Goal: Task Accomplishment & Management: Manage account settings

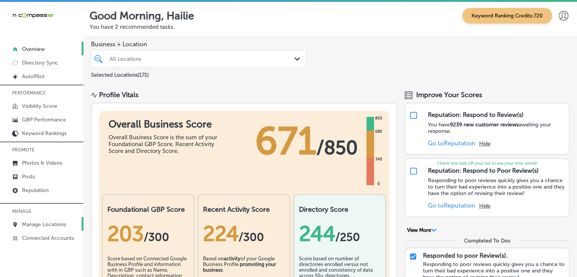
click at [50, 224] on p "Manage Locations" at bounding box center [44, 224] width 44 height 6
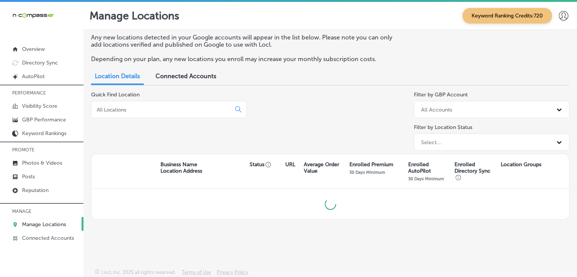
click at [219, 110] on input at bounding box center [162, 109] width 133 height 7
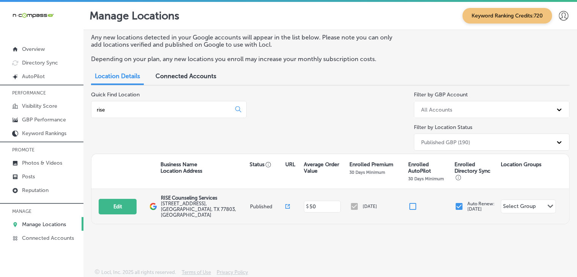
type input "rise"
click at [108, 216] on div "Edit This location is not published yet. RISE Counseling Services 401 North Mai…" at bounding box center [330, 206] width 478 height 35
click at [108, 207] on button "Edit" at bounding box center [118, 207] width 38 height 16
select select "US"
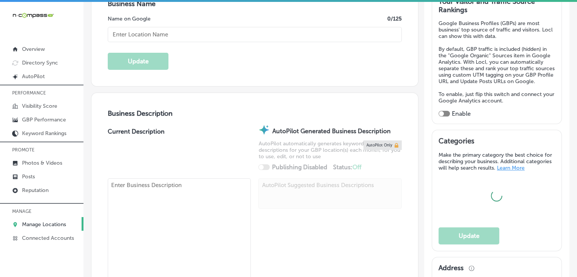
scroll to position [76, 0]
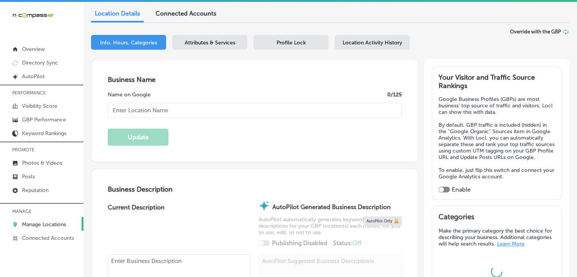
type textarea "At Rise, our person-centered, strengths-based, holistic approach is helpful for…"
type input "401 North Main Street"
type input "Suite 104"
type input "Bryan"
type input "77803"
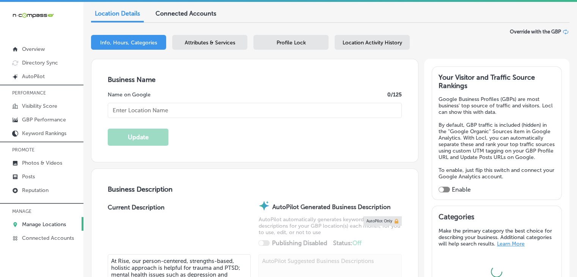
type input "US"
type input "https://www.rise-counselingservices.com/"
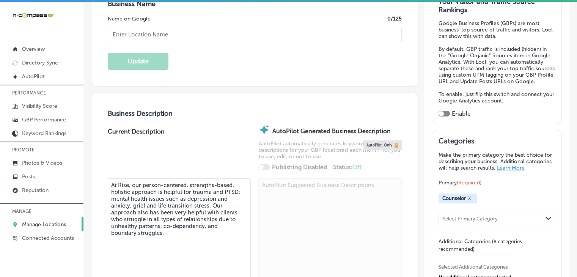
type input "RISE Counseling Services"
type input "+1 979 398 6018"
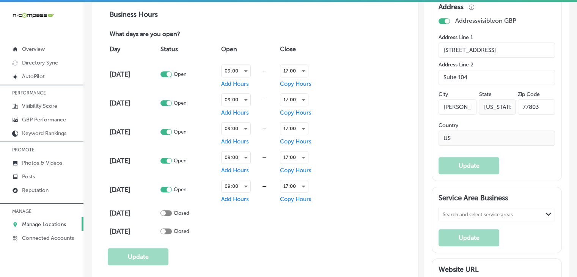
scroll to position [455, 0]
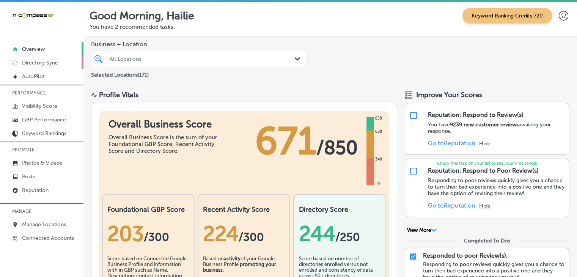
click at [43, 66] on p "Directory Sync" at bounding box center [40, 63] width 36 height 6
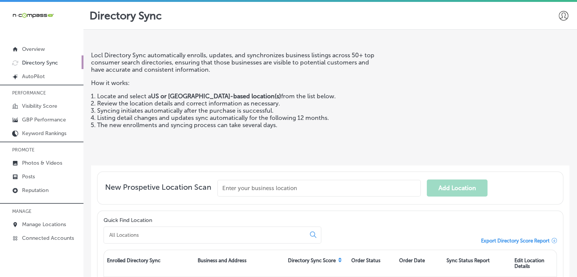
scroll to position [120, 0]
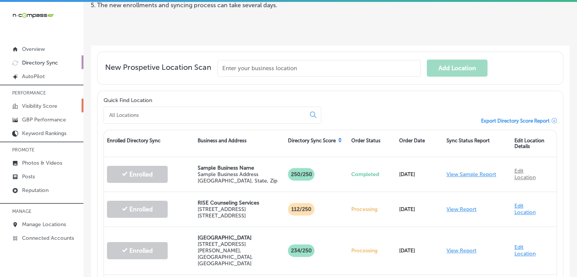
click at [46, 109] on p "Visibility Score" at bounding box center [39, 106] width 35 height 6
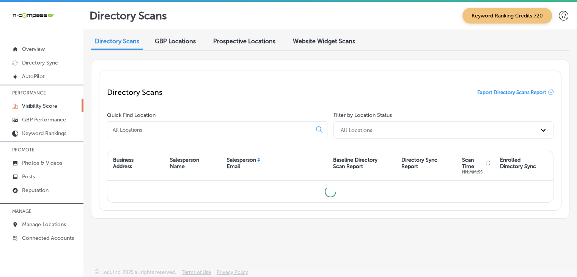
click at [180, 35] on div "GBP Locations" at bounding box center [175, 42] width 52 height 16
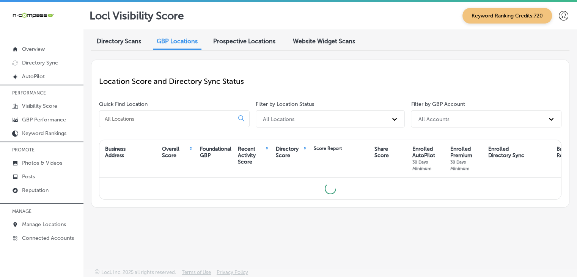
click at [137, 35] on div "Directory Scans" at bounding box center [119, 42] width 56 height 16
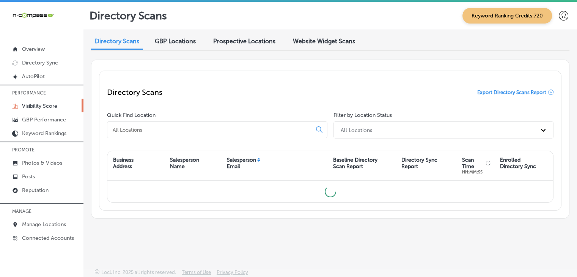
click at [156, 137] on div at bounding box center [217, 129] width 220 height 17
click at [160, 132] on input at bounding box center [211, 129] width 198 height 7
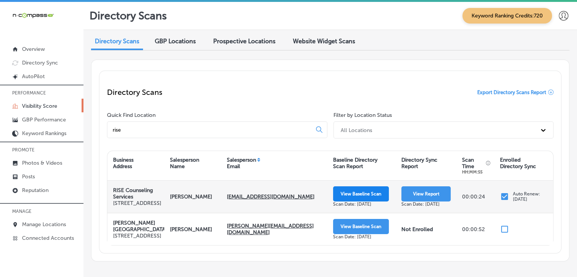
type input "rise"
click at [375, 197] on button "View Baseline Scan" at bounding box center [361, 193] width 56 height 15
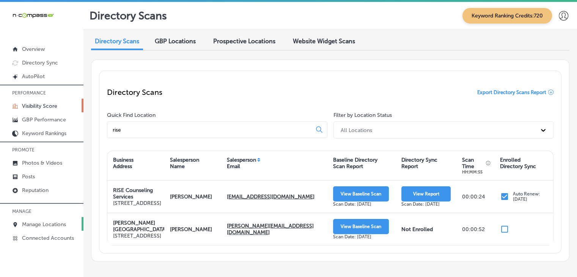
click at [58, 221] on p "Manage Locations" at bounding box center [44, 224] width 44 height 6
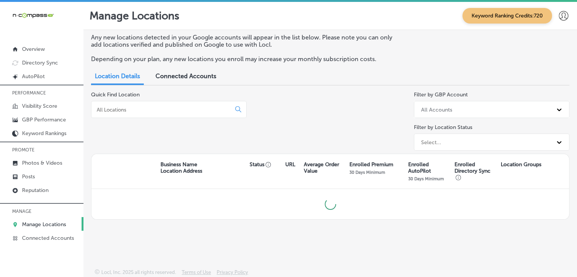
click at [169, 110] on input at bounding box center [162, 109] width 133 height 7
type input "rise"
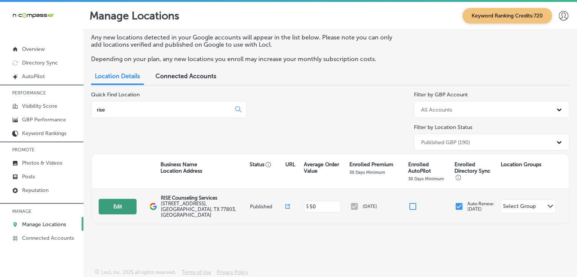
click at [118, 199] on button "Edit" at bounding box center [118, 207] width 38 height 16
select select "US"
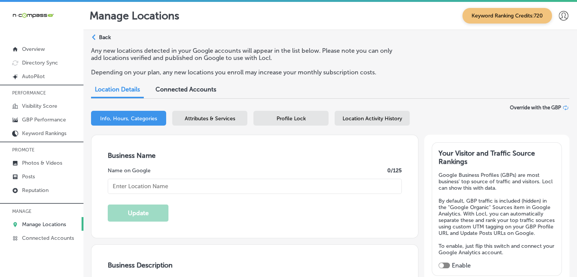
type input "RISE Counseling Services"
type input "401 North Main Street"
type input "Suite 104"
type input "Bryan"
type input "77803"
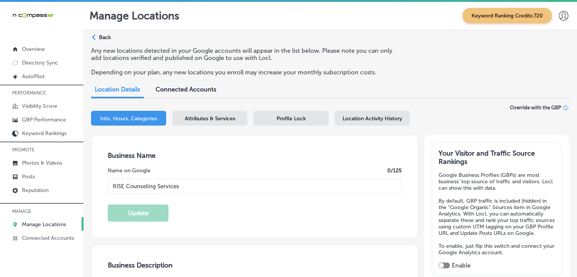
type input "US"
type input "https://www.rise-counselingservices.com/"
type textarea "At Rise, our person-centered, strengths-based, holistic approach is helpful for…"
type input "+1 979 398 6018"
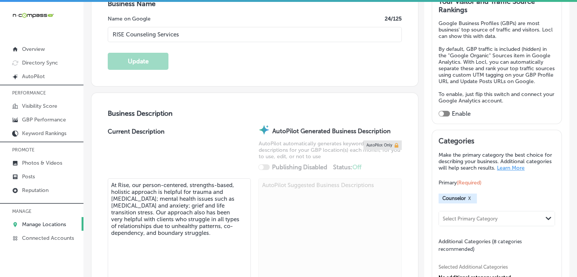
click at [187, 199] on textarea "At Rise, our person-centered, strengths-based, holistic approach is helpful for…" at bounding box center [179, 235] width 143 height 114
paste textarea "ISE Counseling Services, our person-centered, strengths-based, holistic approac…"
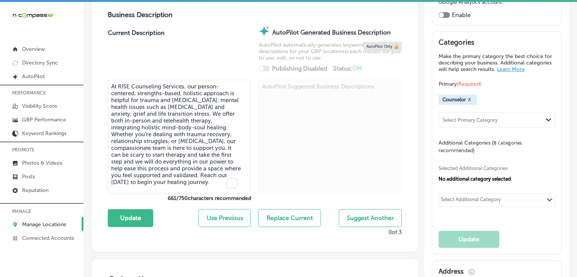
scroll to position [304, 0]
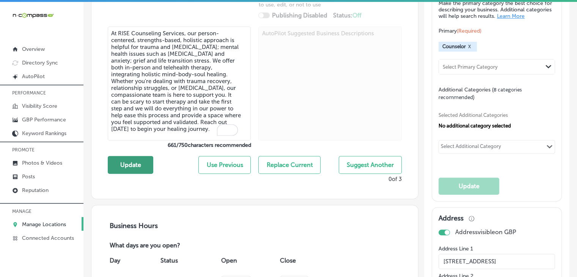
type textarea "At RISE Counseling Services, our person-centered, strengths-based, holistic app…"
click at [133, 157] on button "Update" at bounding box center [131, 165] width 46 height 18
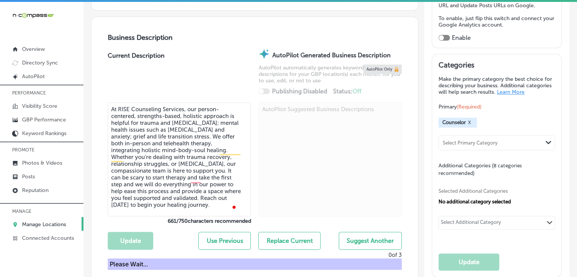
scroll to position [152, 0]
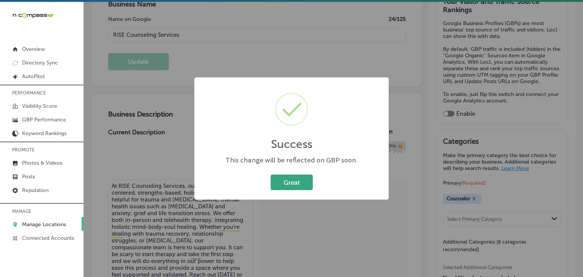
click at [299, 185] on button "Great" at bounding box center [292, 183] width 42 height 16
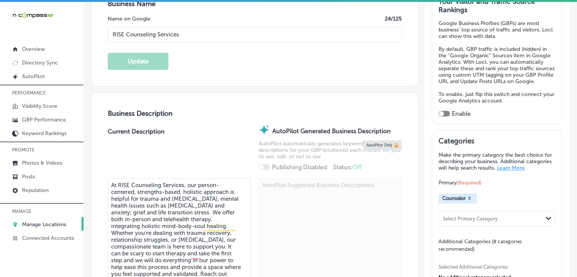
click at [445, 117] on div at bounding box center [444, 114] width 11 height 6
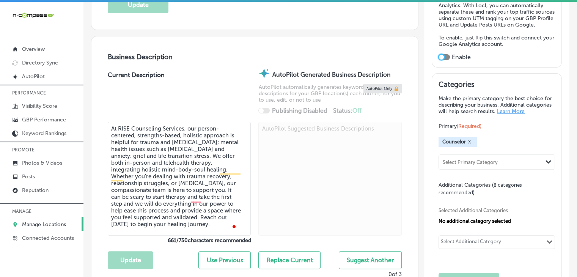
checkbox input "true"
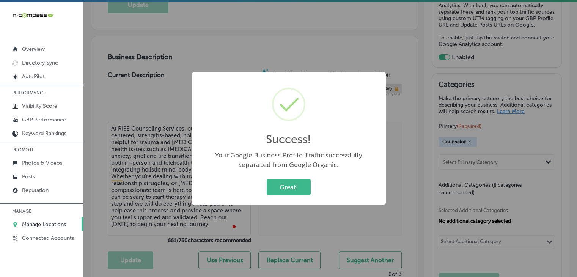
scroll to position [304, 0]
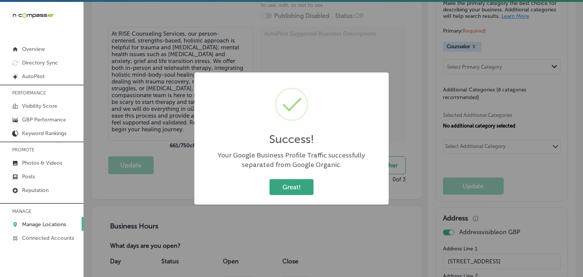
click at [299, 190] on button "Great!" at bounding box center [291, 187] width 44 height 16
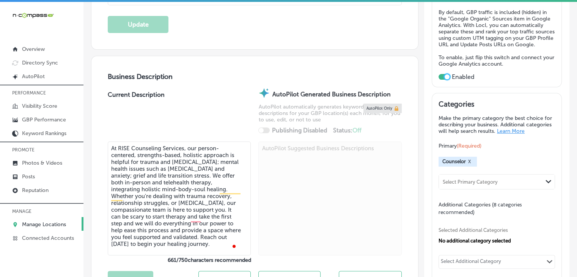
scroll to position [209, 0]
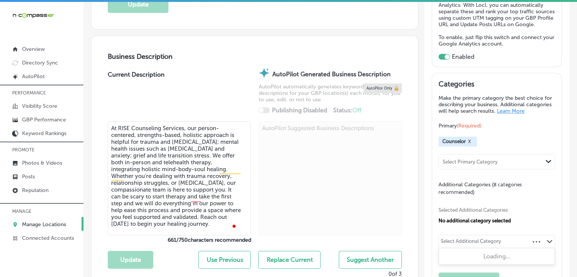
click at [481, 241] on div "Select Additional Category" at bounding box center [471, 241] width 65 height 11
paste input "Family counselor"
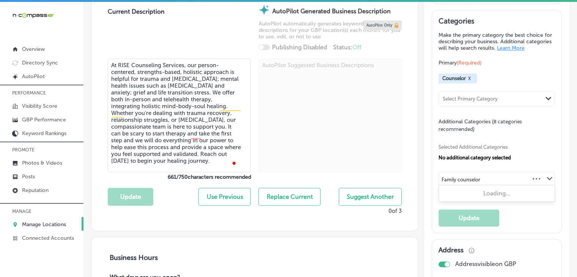
scroll to position [285, 0]
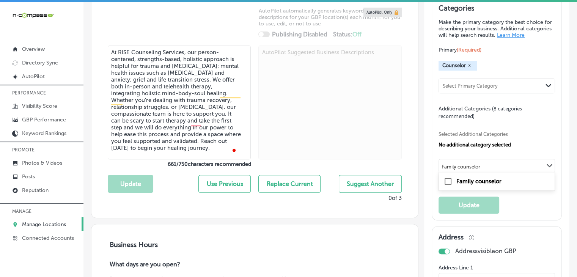
click at [510, 186] on div "Family counselor" at bounding box center [497, 181] width 107 height 9
type input "Family counselor"
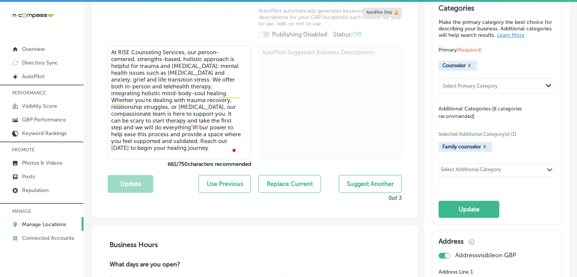
click at [505, 176] on div "Select Additional Category Path Created with Sketch." at bounding box center [497, 170] width 116 height 13
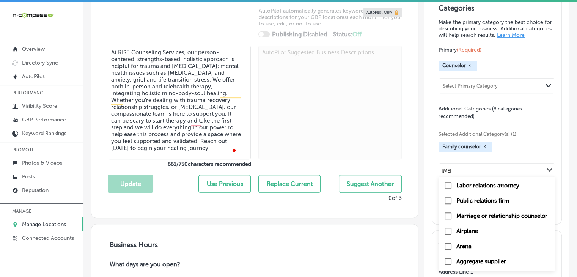
click at [503, 219] on label "Marriage or relationship counselor" at bounding box center [502, 216] width 91 height 7
type input "rela"
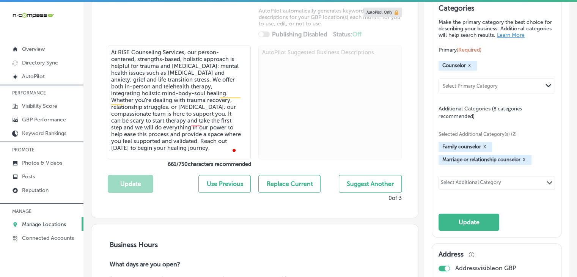
click at [461, 188] on div "Select Additional Category" at bounding box center [471, 183] width 60 height 9
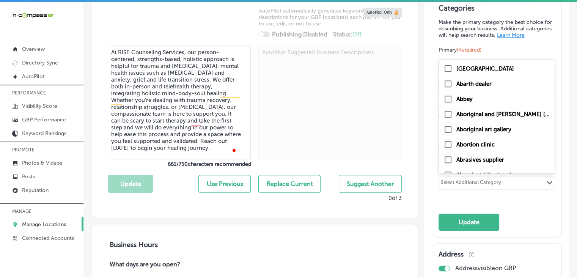
paste input "Psychotherapist"
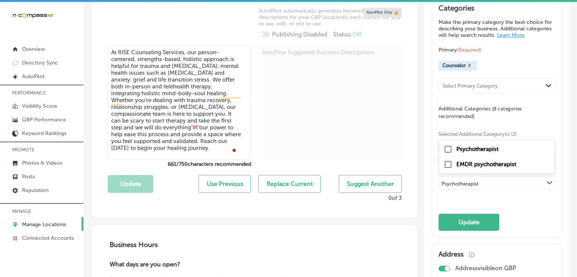
drag, startPoint x: 474, startPoint y: 150, endPoint x: 478, endPoint y: 148, distance: 4.9
click at [474, 150] on div "Psychotherapist" at bounding box center [497, 149] width 107 height 9
type input "Psychotherapist"
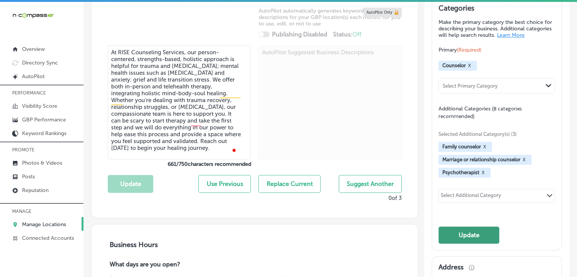
click at [446, 235] on button "Update" at bounding box center [469, 235] width 61 height 17
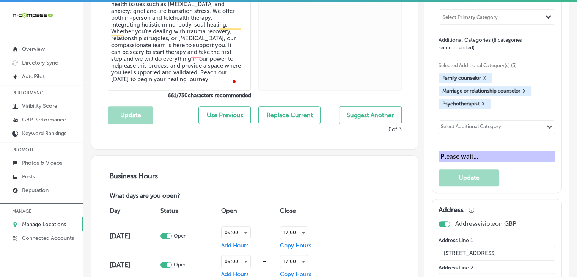
scroll to position [361, 0]
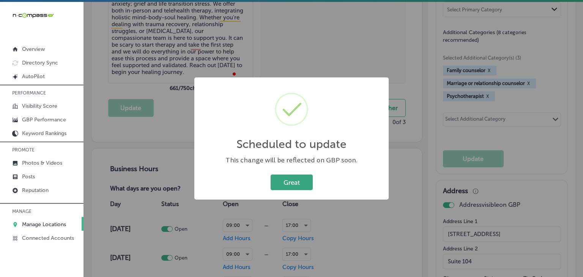
click at [296, 184] on button "Great" at bounding box center [292, 183] width 42 height 16
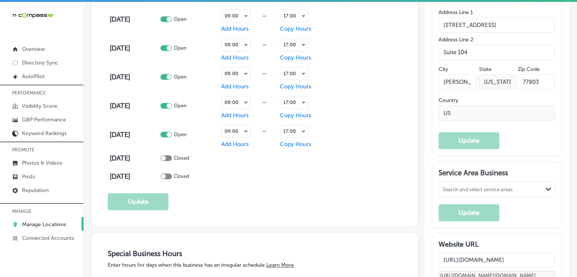
scroll to position [588, 0]
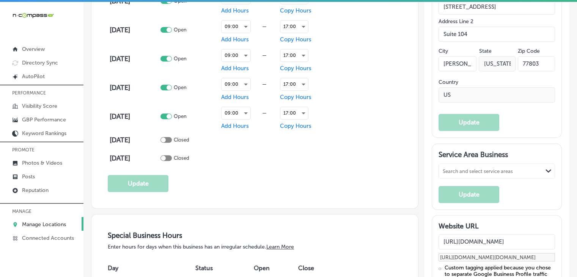
click at [480, 165] on div "Service Area Business Search and select service areas Path Created with Sketch.…" at bounding box center [497, 176] width 117 height 53
click at [480, 164] on div "Search and select service areas Path Created with Sketch." at bounding box center [497, 171] width 116 height 14
paste input "Bryan, TX"
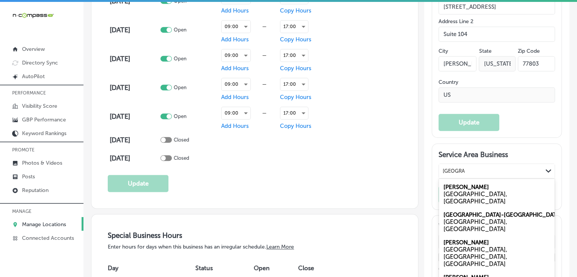
click at [477, 180] on div "Bryan TX, USA" at bounding box center [497, 194] width 116 height 28
type input "Bryan, TX"
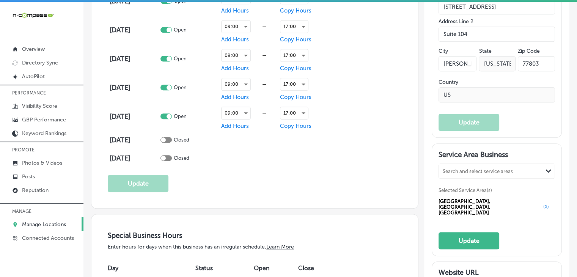
click at [452, 168] on div "Search and select service areas" at bounding box center [478, 171] width 70 height 6
paste input "College Station, TX"
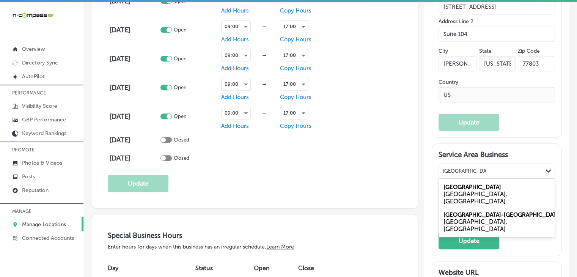
click at [506, 191] on div "TX, USA" at bounding box center [497, 198] width 107 height 14
type input "College Station, TX"
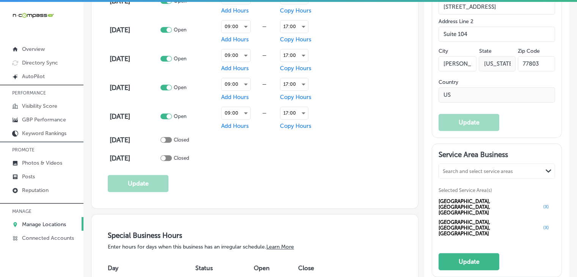
click at [499, 168] on div "Search and select service areas" at bounding box center [478, 171] width 70 height 6
paste input "Navasota, TX"
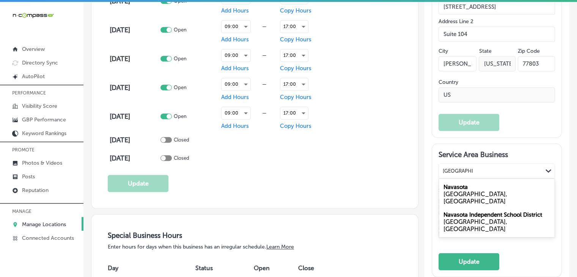
click at [493, 180] on div "Navasota TX, USA" at bounding box center [497, 194] width 116 height 28
type input "Navasota, TX"
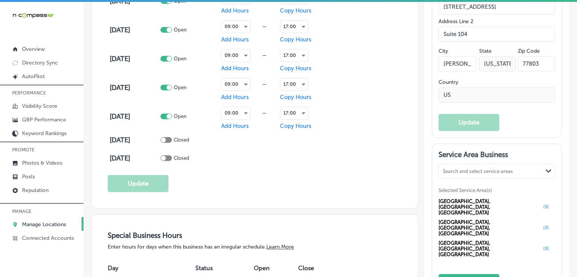
click at [445, 168] on div "Search and select service areas" at bounding box center [478, 171] width 70 height 6
paste input "Madisonville, TX"
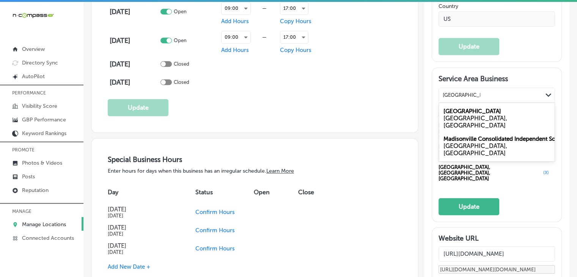
click at [463, 115] on div "TX, USA" at bounding box center [497, 122] width 107 height 14
type input "Madisonville, TX"
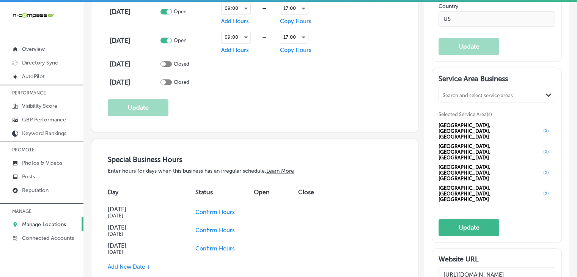
click at [468, 92] on div "Search and select service areas" at bounding box center [478, 95] width 70 height 6
paste input "Brenham, TX"
click at [483, 104] on div "Brenham TX, USA" at bounding box center [497, 118] width 116 height 28
type input "Brenham, TX"
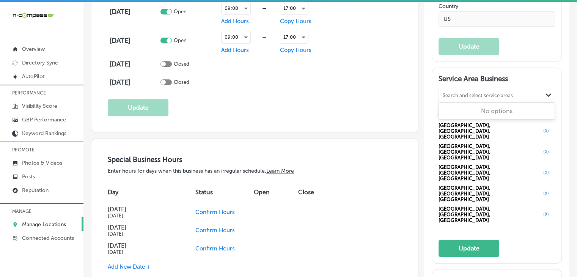
click at [487, 92] on div "Search and select service areas" at bounding box center [478, 95] width 70 height 6
paste input "Huntsville, TX"
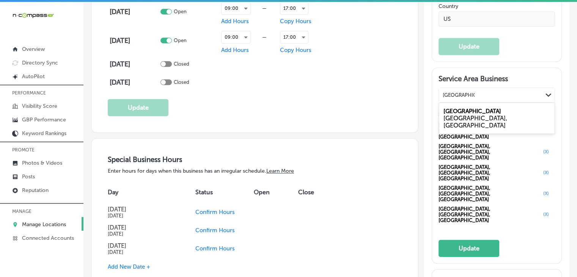
click at [472, 115] on div "TX, USA" at bounding box center [497, 122] width 107 height 14
type input "Huntsville, TX"
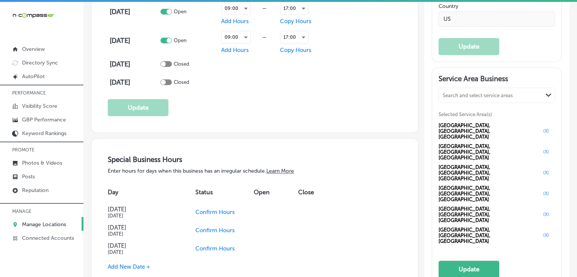
click at [468, 110] on div "Selected Service Area(s) Bryan, TX, USA (X) College Station, TX, USA (X) Navaso…" at bounding box center [497, 177] width 117 height 135
click at [468, 90] on div "Search and select service areas" at bounding box center [491, 95] width 104 height 10
paste input "Caldwell, TX"
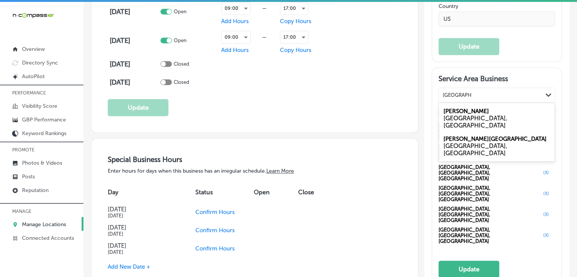
click at [469, 104] on div "Caldwell TX, USA" at bounding box center [497, 118] width 116 height 28
type input "Caldwell, TX"
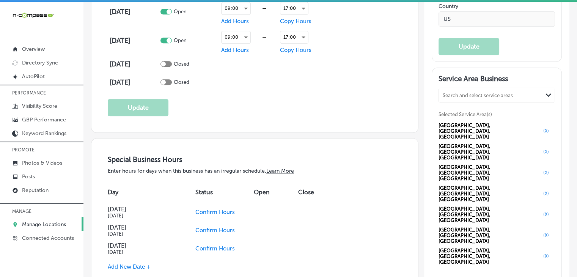
click at [463, 88] on div "Search and select service areas Path Created with Sketch." at bounding box center [497, 95] width 116 height 14
paste input "Cypress, TX"
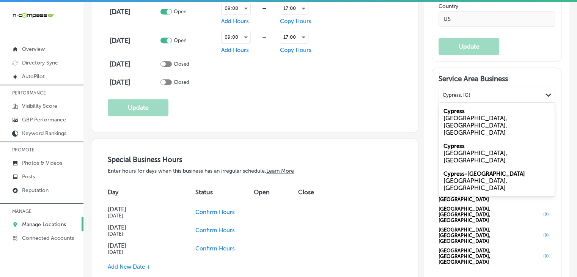
click at [461, 104] on div "Cypress Houston, TX, USA" at bounding box center [497, 121] width 116 height 35
type input "Cypress, TX"
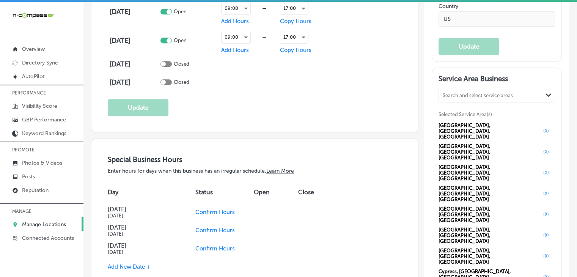
click at [435, 77] on div "Service Area Business Search and select service areas Path Created with Sketch.…" at bounding box center [496, 197] width 129 height 258
click at [446, 92] on div "Search and select service areas" at bounding box center [478, 95] width 70 height 6
paste input "Franklin, TX"
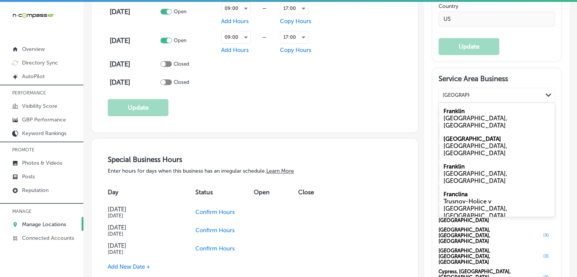
click at [453, 115] on div "TX, USA" at bounding box center [497, 122] width 107 height 14
type input "Franklin, TX"
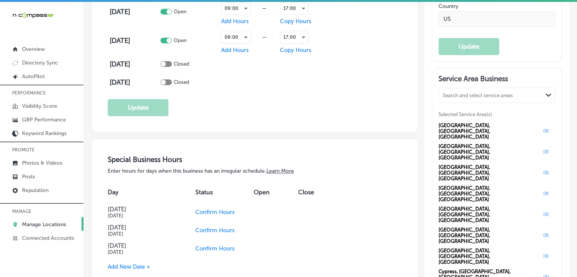
click at [454, 112] on span "Selected Service Area(s)" at bounding box center [466, 115] width 54 height 6
click at [455, 92] on div "Search and select service areas" at bounding box center [478, 95] width 70 height 6
paste input "Hearne, TX"
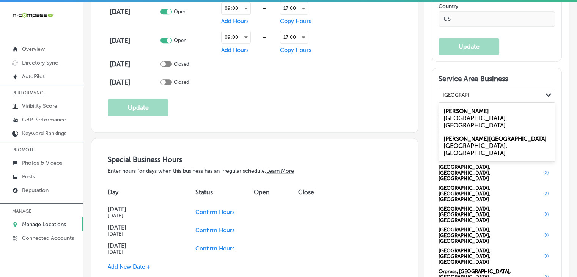
click at [471, 115] on div "TX, USA" at bounding box center [497, 122] width 107 height 14
type input "Hearne, TX"
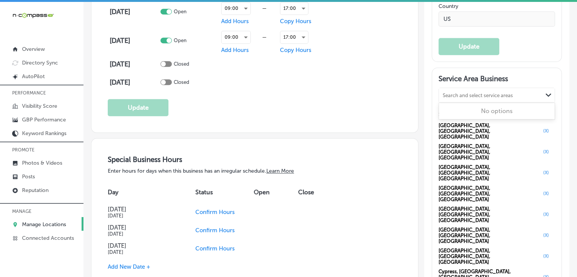
click at [440, 90] on div "Search and select service areas" at bounding box center [491, 95] width 104 height 10
paste input "Rockdale, TX"
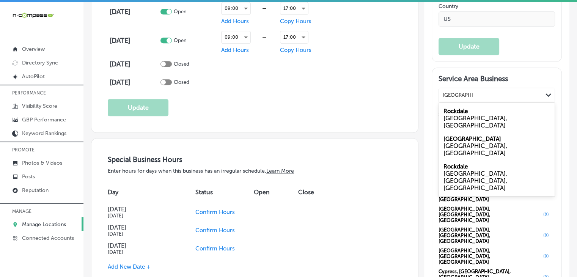
click at [472, 115] on div "TX, USA" at bounding box center [497, 122] width 107 height 14
type input "Rockdale, TX"
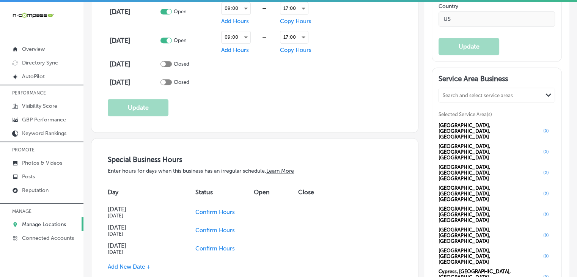
click at [541, 274] on button "(X)" at bounding box center [546, 277] width 10 height 6
click at [439, 90] on div "Search and select service areas" at bounding box center [491, 95] width 104 height 10
paste input "Cypress, TX"
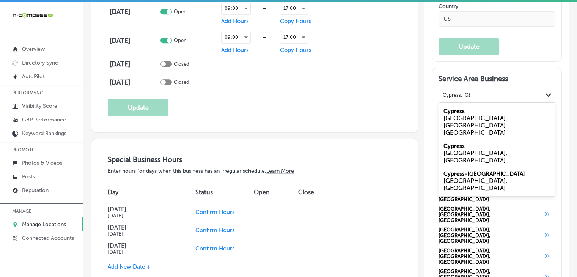
click at [469, 139] on div "Cypress TX, USA" at bounding box center [497, 153] width 116 height 28
type input "Cypress, TX"
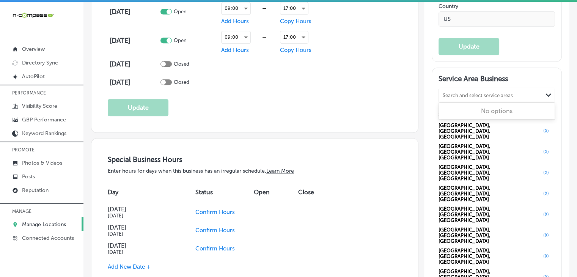
click at [443, 92] on div "Search and select service areas" at bounding box center [478, 95] width 70 height 6
paste input "Thorndale, TX"
click at [462, 115] on div "TX, USA" at bounding box center [497, 122] width 107 height 14
type input "Thorndale, TX"
click at [444, 88] on div "Search and select service areas Path Created with Sketch." at bounding box center [497, 95] width 116 height 14
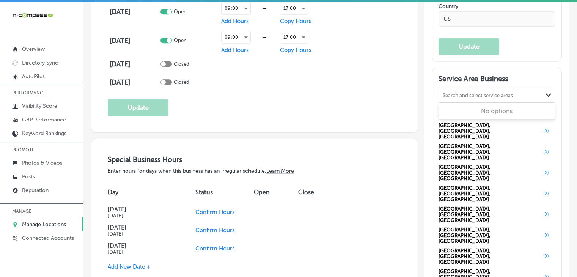
paste input "Snook, TX"
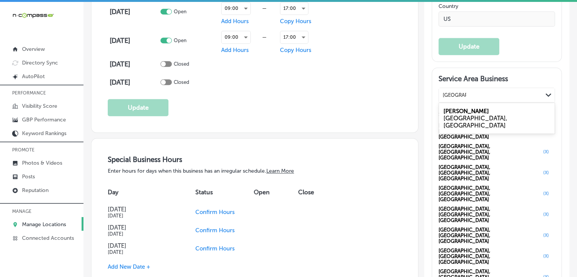
click at [452, 108] on label "Snook" at bounding box center [467, 111] width 46 height 7
type input "Snook, TX"
click at [445, 93] on div "Search and select service areas Path Created with Sketch. Selected Service Area…" at bounding box center [497, 237] width 117 height 299
click at [449, 92] on div "Search and select service areas" at bounding box center [478, 95] width 70 height 6
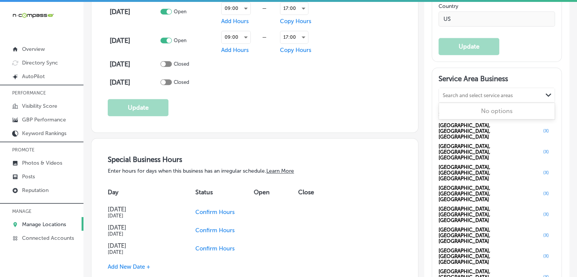
paste input "Waco, TX"
click at [449, 104] on div "Waco TX, USA" at bounding box center [497, 118] width 116 height 28
type input "Waco, TX"
click at [439, 93] on div "Search and select service areas Path Created with Sketch. Selected Service Area…" at bounding box center [497, 248] width 117 height 320
click at [442, 88] on div "Search and select service areas Path Created with Sketch." at bounding box center [497, 95] width 116 height 14
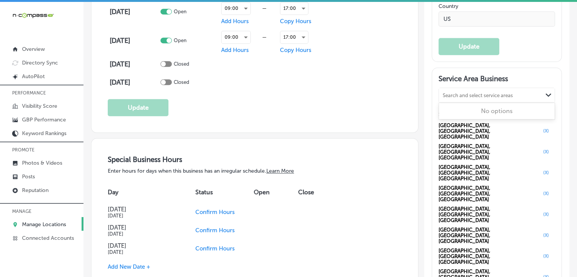
paste input "Kurten, TX"
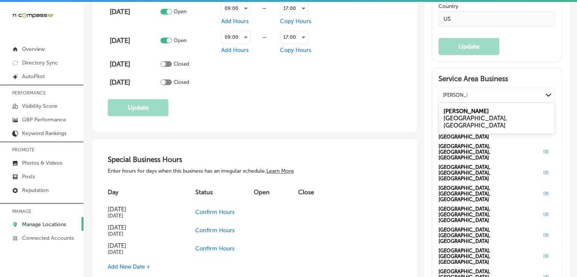
click at [455, 115] on div "TX, USA" at bounding box center [497, 122] width 107 height 14
type input "Kurten, TX"
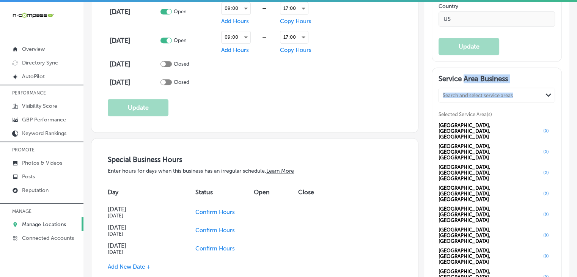
click at [461, 74] on div "Service Area Business Search and select service areas Path Created with Sketch.…" at bounding box center [497, 267] width 117 height 386
click at [462, 90] on div "Search and select service areas" at bounding box center [491, 95] width 104 height 10
paste input "Wixon Valley, TX"
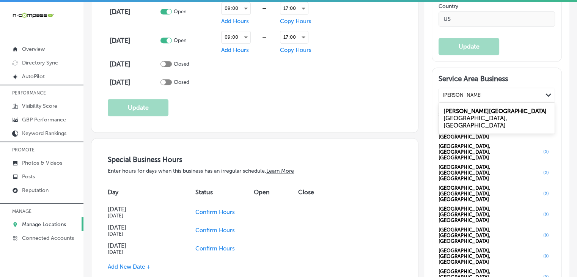
click at [458, 108] on label "Wixon Valley" at bounding box center [495, 111] width 103 height 7
type input "Wixon Valley, TX"
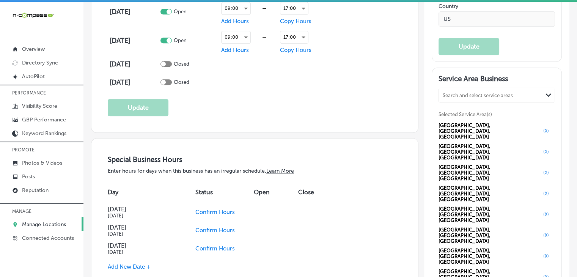
click at [456, 92] on div "Search and select service areas" at bounding box center [478, 95] width 70 height 6
paste input "Millican, TX"
type input "Millican, TX"
click at [549, 88] on div "option [object Object], selected. 0 results available for search term Millican,…" at bounding box center [497, 95] width 117 height 15
click at [499, 92] on div "Search and select service areas" at bounding box center [478, 95] width 70 height 6
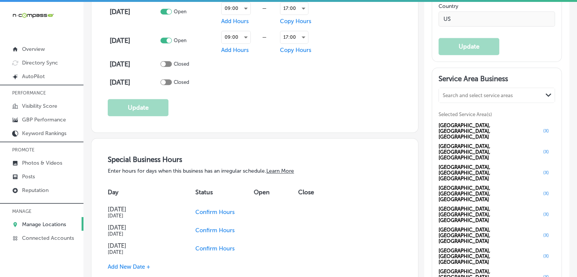
click at [469, 91] on div "option [object Object], selected. 0 results available. Select is focused ,type …" at bounding box center [497, 268] width 117 height 361
click at [471, 88] on div "Search and select service areas Path Created with Sketch." at bounding box center [497, 95] width 116 height 14
paste input "Millican, TX"
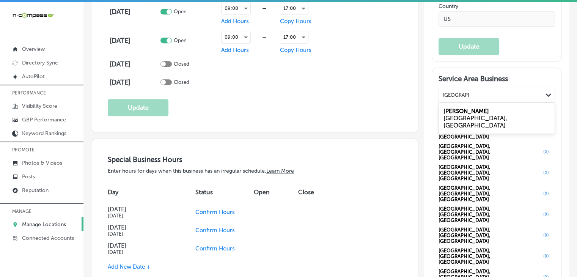
click at [474, 104] on div "Millican TX, USA" at bounding box center [497, 118] width 116 height 28
type input "Millican, TX"
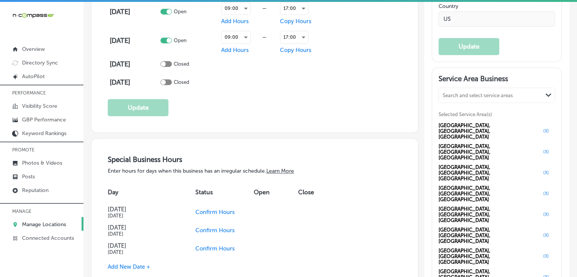
click at [469, 90] on div "Search and select service areas" at bounding box center [491, 95] width 104 height 10
paste input "Iola, TX"
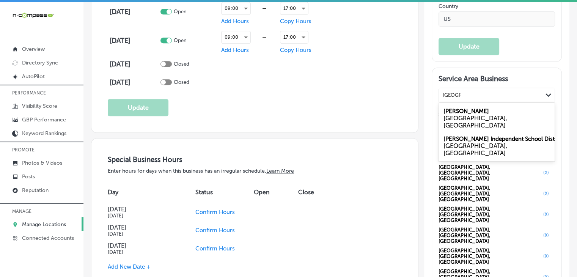
click at [454, 104] on div "Iola TX, USA" at bounding box center [497, 118] width 116 height 28
type input "Iola, TX"
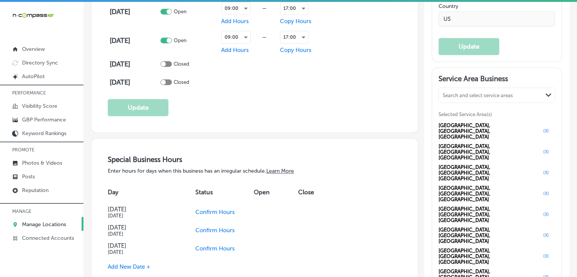
click at [463, 92] on div "Search and select service areas" at bounding box center [478, 95] width 70 height 6
paste input "Normangee, TX"
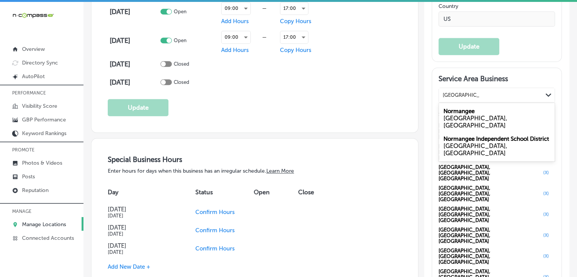
click at [469, 108] on label "Normangee" at bounding box center [459, 111] width 31 height 7
type input "Normangee, TX"
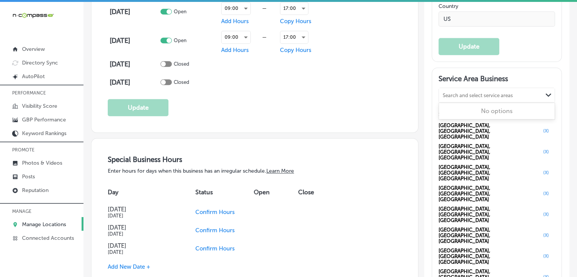
click at [460, 90] on div "Search and select service areas" at bounding box center [491, 95] width 104 height 10
paste input "Bedias, TX"
click at [487, 104] on div "Bedias TX, USA" at bounding box center [497, 118] width 116 height 28
type input "Bedias, TX"
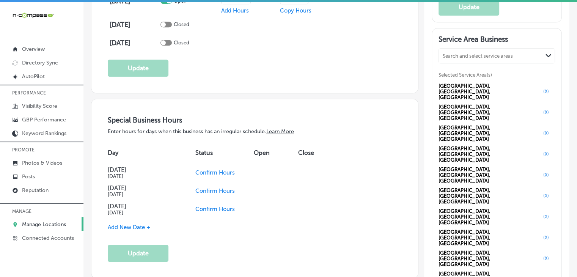
scroll to position [740, 0]
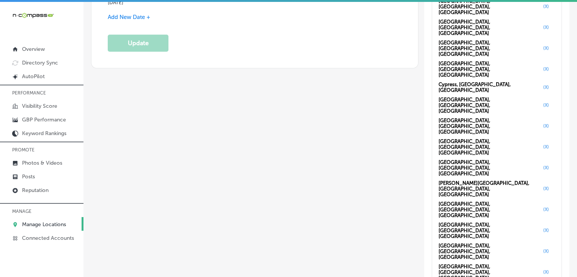
scroll to position [968, 0]
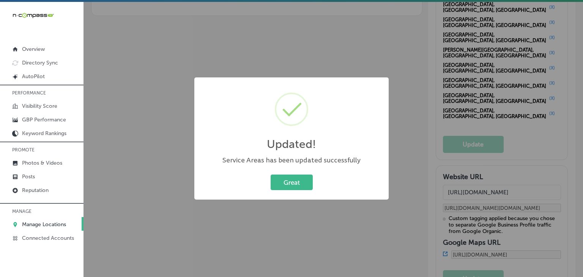
click at [548, 74] on div "Updated! × Service Areas has been updated successfully Great Cancel" at bounding box center [291, 138] width 583 height 277
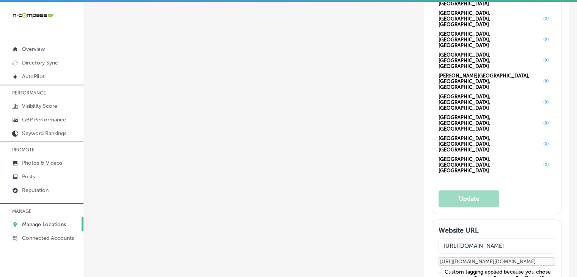
scroll to position [1044, 0]
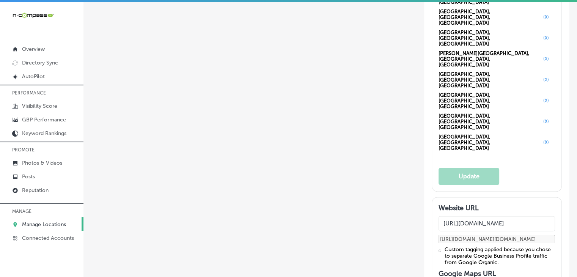
paste input "https://www.rise-counselingservices.com/contact-8"
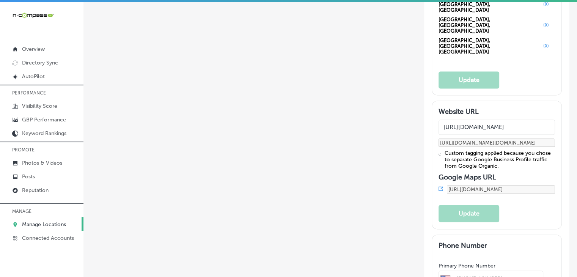
scroll to position [1195, 0]
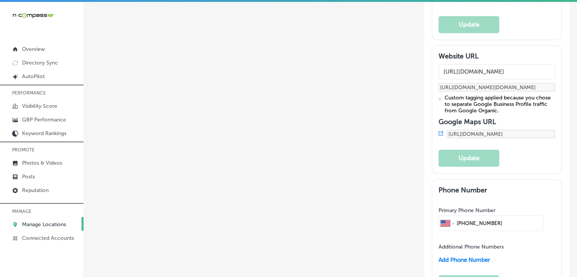
type input "https://www.rise-counselingservices.com/contact-8"
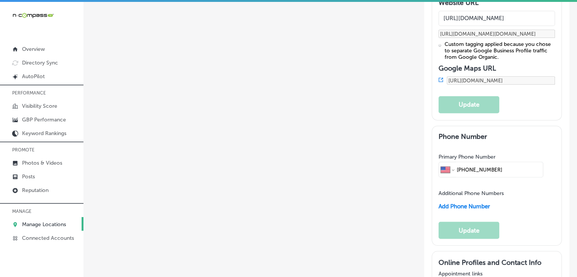
scroll to position [1271, 0]
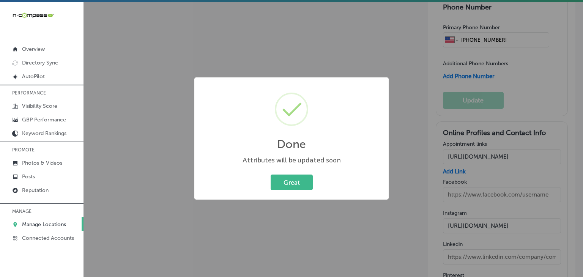
click at [286, 34] on div "Done × Attributes will be updated soon Great Cancel" at bounding box center [291, 138] width 583 height 277
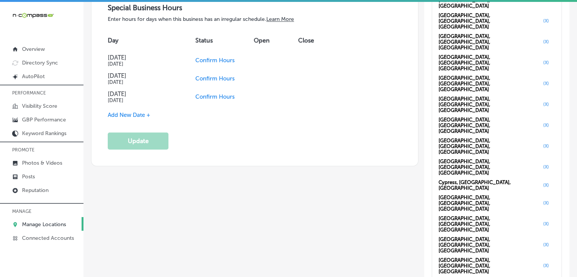
scroll to position [664, 0]
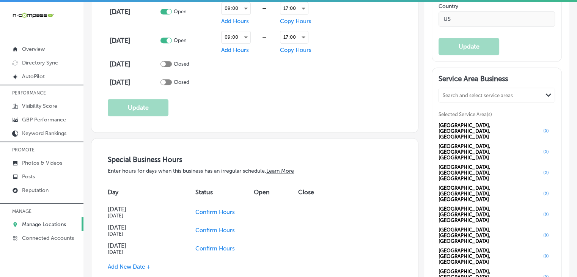
click at [214, 227] on span "Confirm Hours" at bounding box center [214, 230] width 39 height 7
click at [208, 239] on td "Confirm Hours" at bounding box center [223, 248] width 71 height 18
click at [208, 245] on span "Confirm Hours" at bounding box center [207, 248] width 39 height 7
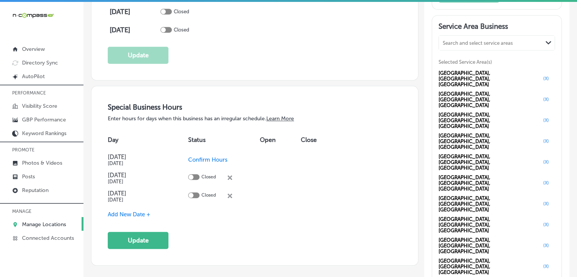
scroll to position [740, 0]
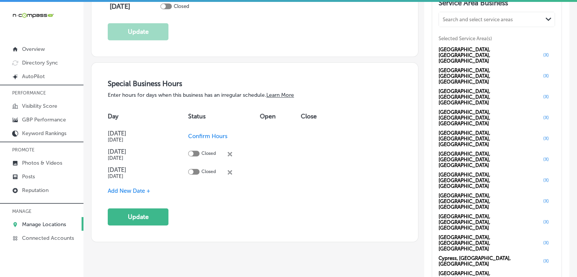
click at [124, 187] on span "Add New Date +" at bounding box center [129, 190] width 43 height 7
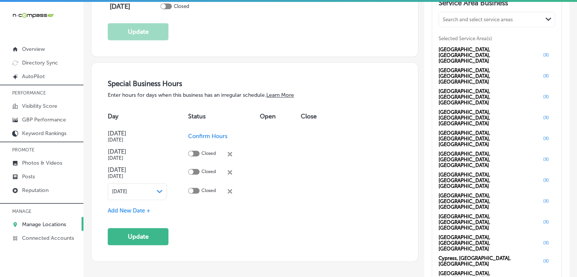
click at [128, 183] on div "Oct 15, 2025 Path Created with Sketch." at bounding box center [137, 191] width 59 height 17
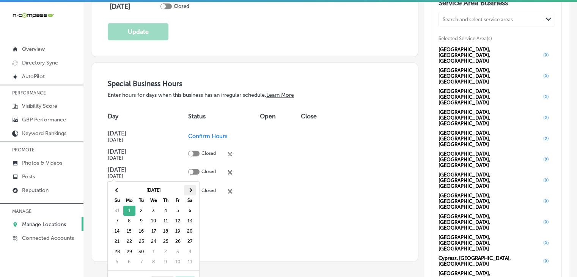
click at [192, 192] on th at bounding box center [190, 190] width 12 height 10
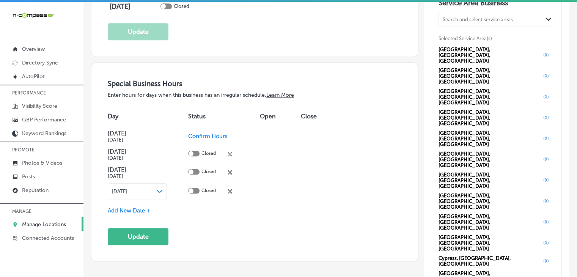
click at [129, 207] on span "Add New Date +" at bounding box center [129, 210] width 43 height 7
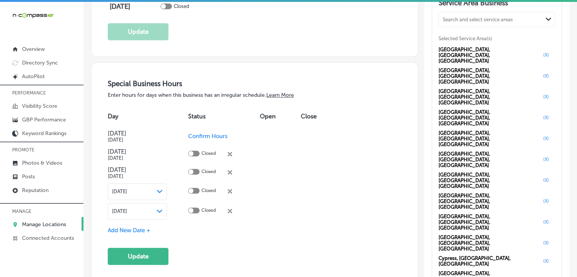
click at [127, 208] on span "Oct 15, 2025" at bounding box center [119, 211] width 15 height 6
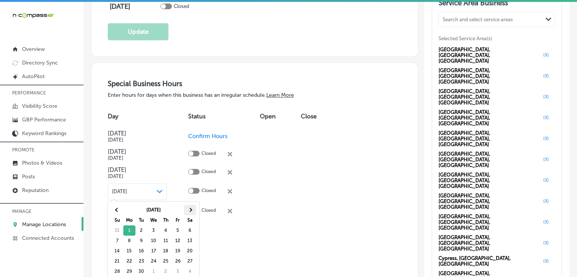
click at [185, 211] on th at bounding box center [190, 210] width 12 height 10
click at [121, 211] on th at bounding box center [117, 210] width 12 height 10
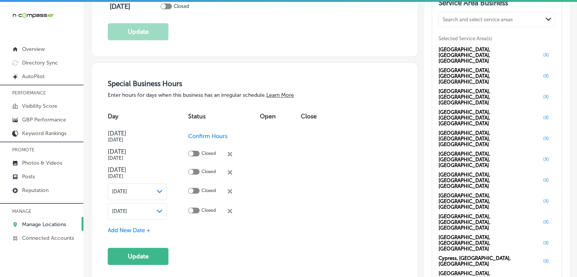
click at [133, 227] on span "Add New Date +" at bounding box center [129, 230] width 43 height 7
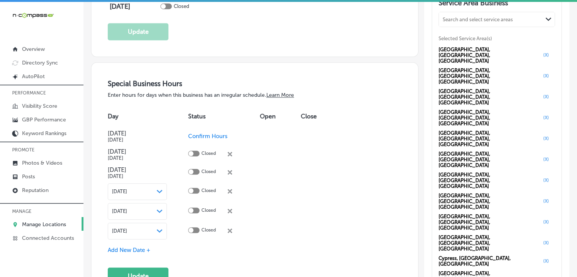
click at [127, 228] on span "Oct 15, 2025" at bounding box center [119, 231] width 15 height 6
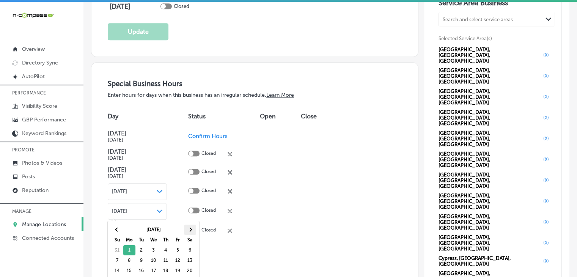
click at [191, 225] on th at bounding box center [190, 230] width 12 height 10
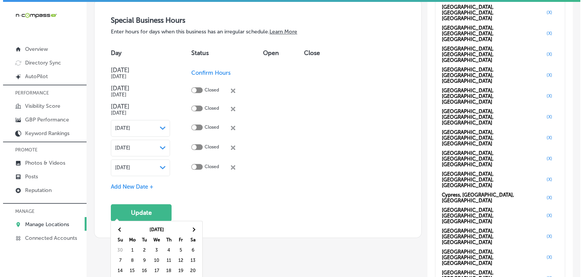
scroll to position [816, 0]
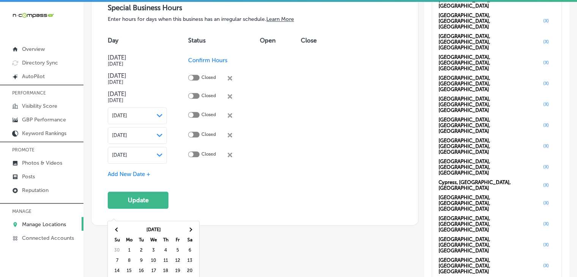
click at [203, 183] on div "Special Business Hours Enter hours for days when this business has an irregular…" at bounding box center [254, 106] width 327 height 238
click at [161, 153] on polygon at bounding box center [160, 154] width 6 height 3
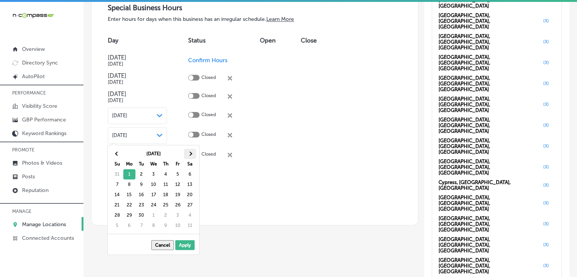
click at [193, 154] on th at bounding box center [190, 154] width 12 height 10
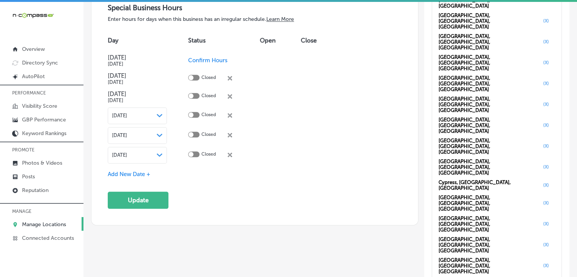
click at [144, 147] on div "Special Business Hours Enter hours for days when this business has an irregular…" at bounding box center [255, 105] width 294 height 205
click at [131, 149] on div "Special Business Hours Enter hours for days when this business has an irregular…" at bounding box center [255, 105] width 294 height 205
click at [132, 171] on span "Add New Date +" at bounding box center [129, 174] width 43 height 7
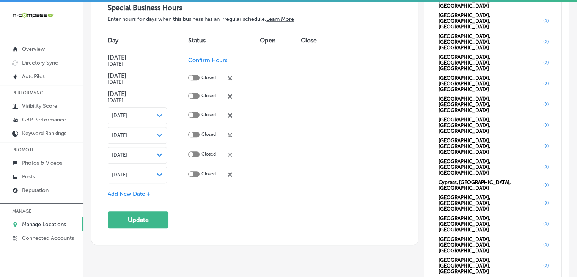
click at [127, 172] on span "Oct 15, 2025" at bounding box center [119, 175] width 15 height 6
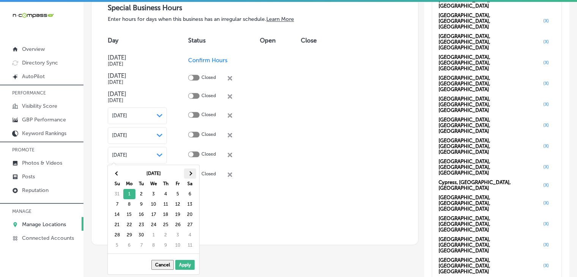
click at [190, 172] on span at bounding box center [190, 174] width 4 height 4
click at [192, 171] on th at bounding box center [190, 173] width 12 height 10
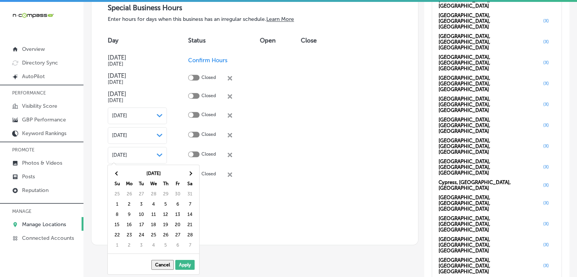
click at [192, 171] on th at bounding box center [190, 173] width 12 height 10
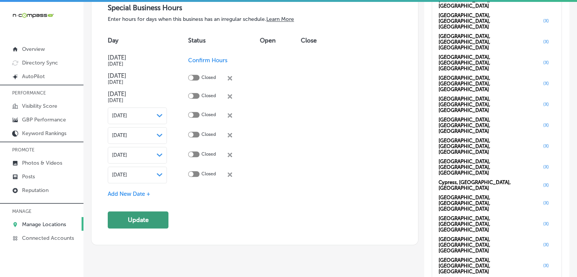
click at [129, 211] on button "Update" at bounding box center [138, 219] width 61 height 17
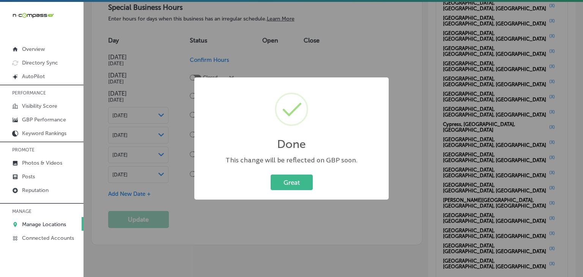
click at [313, 59] on div "Done × This change will be reflected on GBP soon. Great Cancel" at bounding box center [291, 138] width 583 height 277
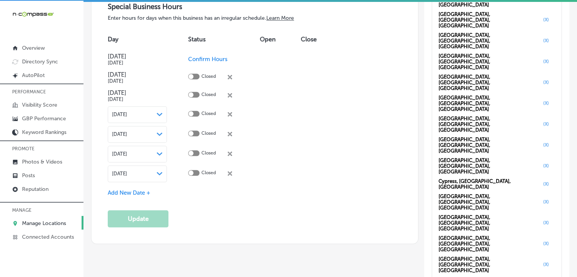
scroll to position [2, 0]
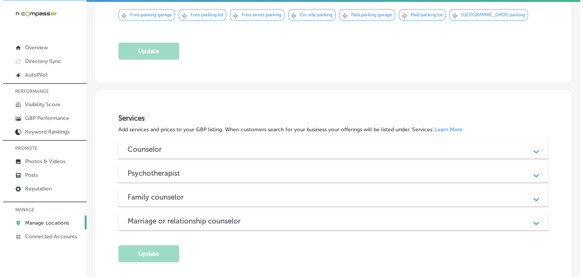
scroll to position [520, 0]
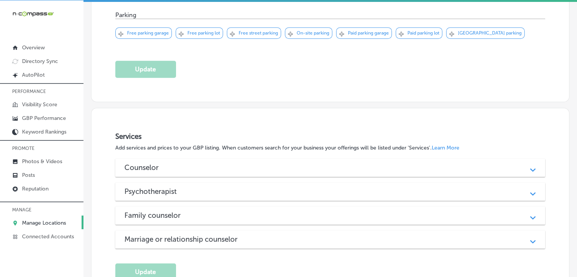
click at [235, 159] on div "Counselor Path Created with Sketch." at bounding box center [330, 168] width 430 height 18
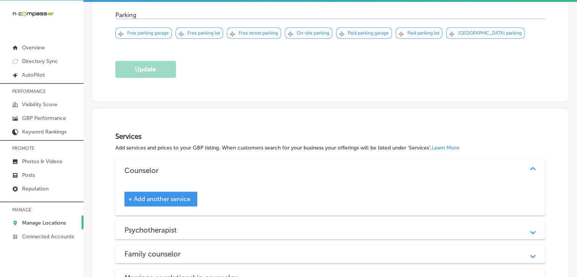
click at [235, 159] on div "Counselor Path Created with Sketch." at bounding box center [330, 171] width 430 height 24
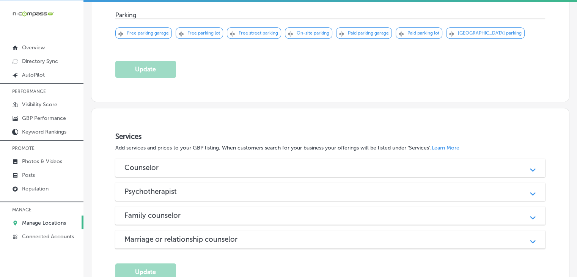
click at [164, 159] on div "Counselor Path Created with Sketch." at bounding box center [330, 168] width 430 height 18
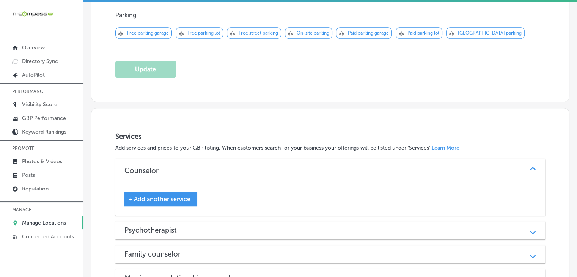
drag, startPoint x: 152, startPoint y: 154, endPoint x: 151, endPoint y: 161, distance: 7.3
click at [152, 159] on div "Counselor Path Created with Sketch." at bounding box center [330, 171] width 430 height 24
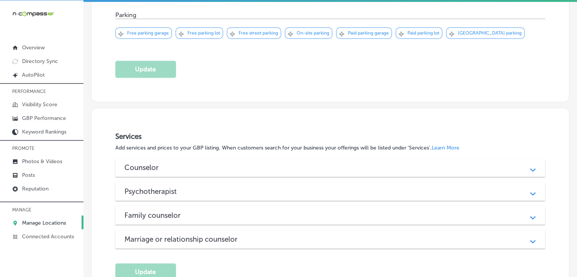
click at [151, 183] on div "Psychotherapist Path Created with Sketch." at bounding box center [330, 192] width 430 height 18
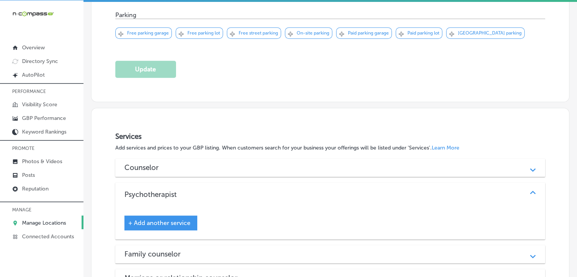
drag, startPoint x: 165, startPoint y: 142, endPoint x: 165, endPoint y: 146, distance: 4.9
click at [165, 163] on h3 "Counselor" at bounding box center [147, 167] width 46 height 9
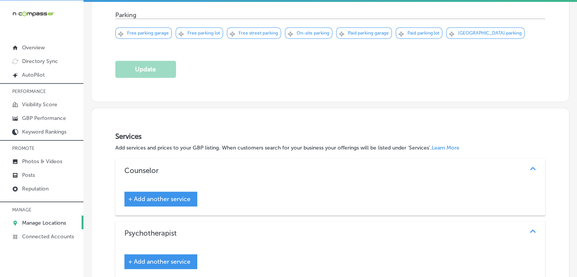
click at [161, 195] on span "+ Add another service" at bounding box center [159, 198] width 62 height 7
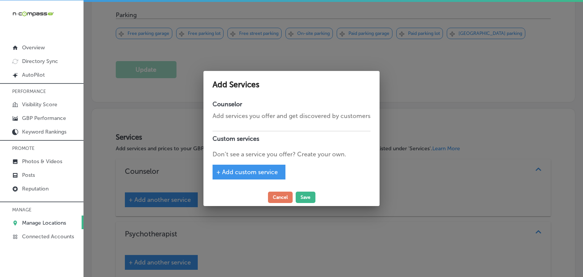
click at [403, 83] on div at bounding box center [291, 138] width 583 height 277
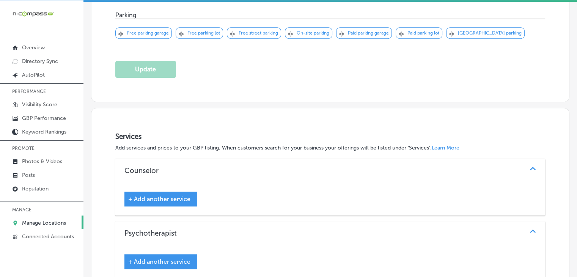
click at [223, 229] on div "Psychotherapist" at bounding box center [330, 233] width 412 height 9
click at [253, 183] on div "+ Add another service" at bounding box center [330, 199] width 430 height 33
click at [261, 159] on div "Counselor Path Created with Sketch." at bounding box center [330, 171] width 430 height 24
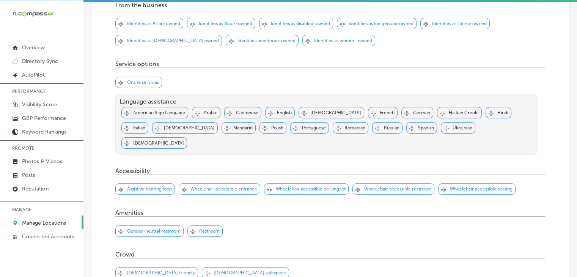
scroll to position [228, 0]
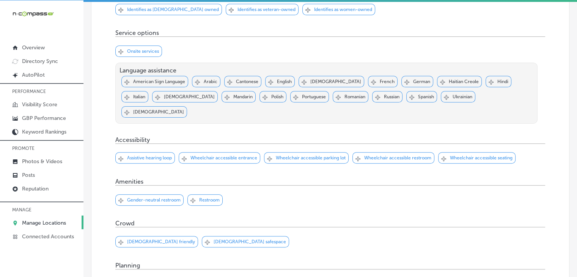
click at [235, 155] on p "Wheelchair accessible entrance" at bounding box center [224, 157] width 67 height 5
click at [334, 152] on div "Svg Vector Icons : http://www.onlinewebfonts.com/icon Checked Created with Sket…" at bounding box center [306, 157] width 85 height 11
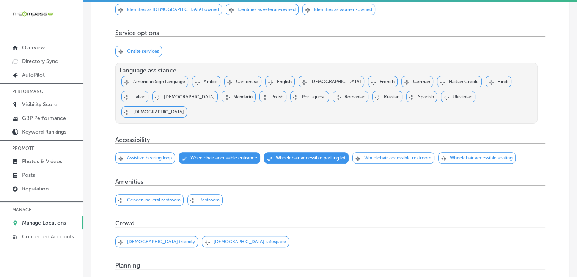
click at [392, 155] on p "Wheelchair accessible restroom" at bounding box center [397, 157] width 67 height 5
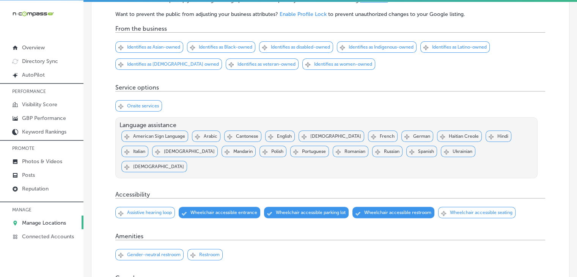
scroll to position [152, 0]
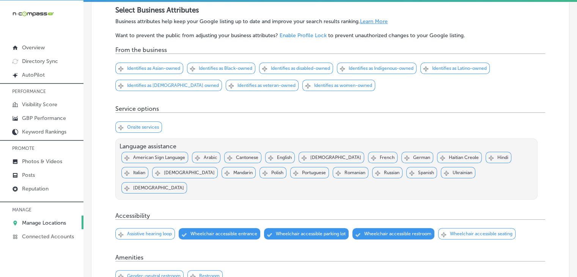
click at [331, 83] on p "Identifies as women-owned" at bounding box center [343, 85] width 58 height 5
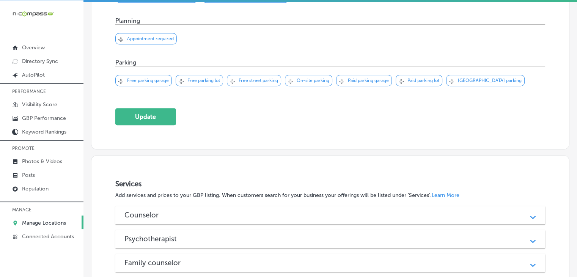
scroll to position [531, 0]
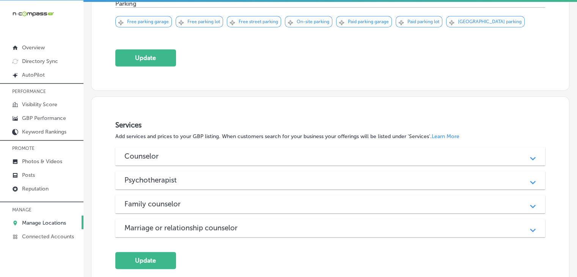
click at [126, 49] on button "Update" at bounding box center [145, 57] width 61 height 17
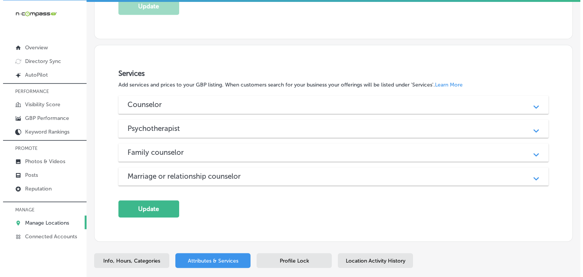
scroll to position [607, 0]
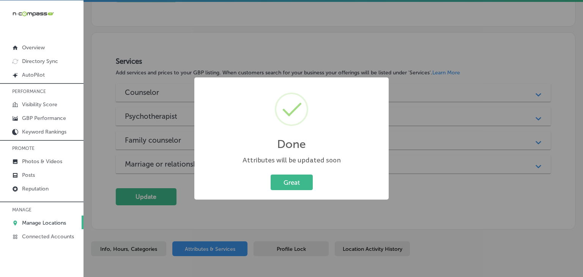
click at [353, 39] on div "Done × Attributes will be updated soon Great Cancel" at bounding box center [291, 138] width 583 height 277
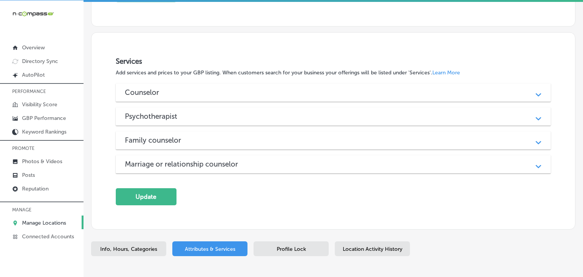
scroll to position [595, 0]
click at [288, 57] on div "Services Add services and prices to your GBP listing. When customers search for…" at bounding box center [330, 131] width 430 height 148
click at [287, 83] on div "Counselor Path Created with Sketch." at bounding box center [330, 92] width 430 height 18
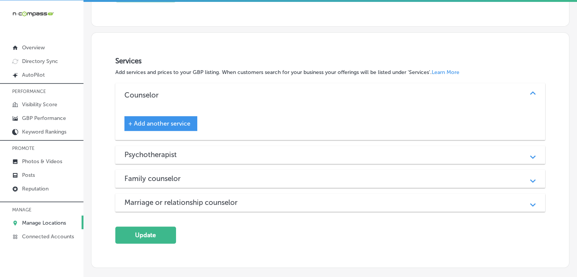
click at [159, 116] on div "+ Add another service" at bounding box center [160, 123] width 73 height 15
click at [176, 120] on span "+ Add another service" at bounding box center [159, 123] width 62 height 7
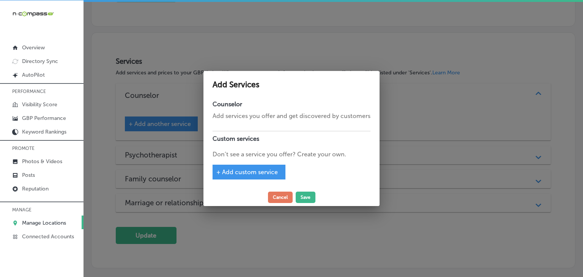
click at [243, 175] on span "+ Add custom service" at bounding box center [246, 171] width 61 height 7
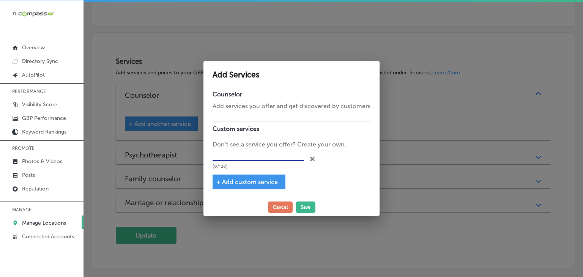
click at [249, 159] on input "text" at bounding box center [258, 155] width 91 height 12
paste input "Depression and Anxiety Counseling"
type input "Depression and Anxiety Counseling"
click at [234, 178] on div "+ Add custom service" at bounding box center [249, 182] width 73 height 15
click at [233, 183] on span "+ Add custom service" at bounding box center [246, 181] width 61 height 7
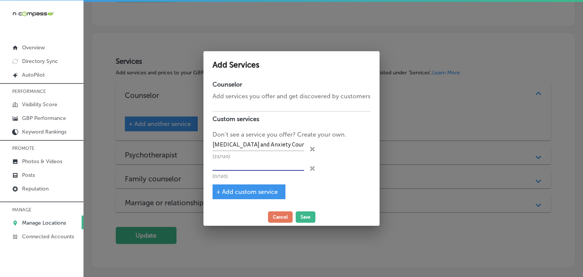
click at [243, 165] on input "text" at bounding box center [258, 165] width 91 height 12
paste input "Grief"
type input "Grief"
click at [244, 192] on span "+ Add custom service" at bounding box center [246, 191] width 61 height 7
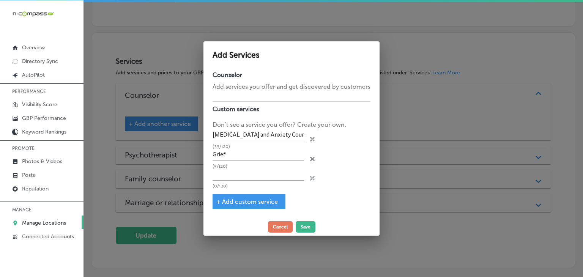
click at [255, 186] on p "(0/120)" at bounding box center [258, 186] width 91 height 5
click at [260, 179] on input "text" at bounding box center [258, 175] width 91 height 12
paste input "Phase of Life Transition Support"
type input "Phase of Life Transition Support"
click at [261, 195] on div "Counselor Add services you offer and get discovered by customers Custom service…" at bounding box center [291, 143] width 176 height 151
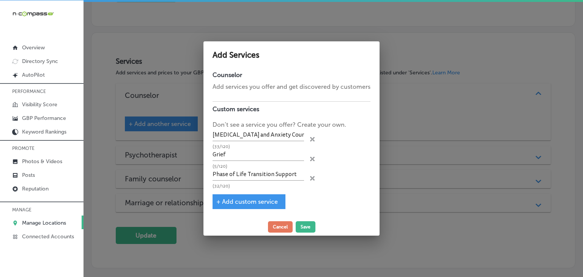
click at [260, 199] on span "+ Add custom service" at bounding box center [246, 201] width 61 height 7
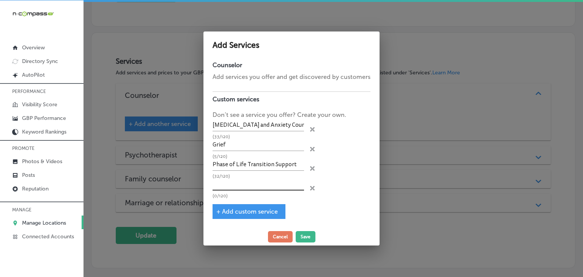
click at [267, 188] on input "text" at bounding box center [258, 185] width 91 height 12
paste input "Individual Therapy"
type input "Individual Therapy"
click at [261, 207] on div "+ Add custom service" at bounding box center [249, 211] width 73 height 15
click at [261, 210] on span "+ Add custom service" at bounding box center [246, 211] width 61 height 7
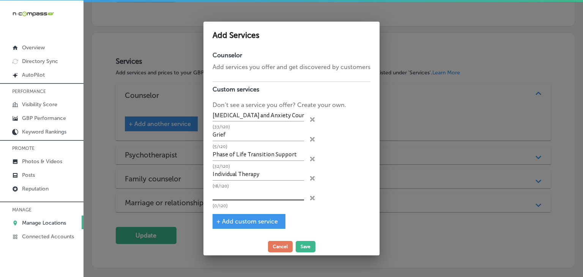
drag, startPoint x: 263, startPoint y: 207, endPoint x: 267, endPoint y: 194, distance: 13.7
click at [263, 207] on p "(0/120)" at bounding box center [258, 205] width 91 height 5
click at [268, 194] on input "text" at bounding box center [258, 195] width 91 height 12
paste input "Person-centered Therapy"
type input "Person-centered Therapy"
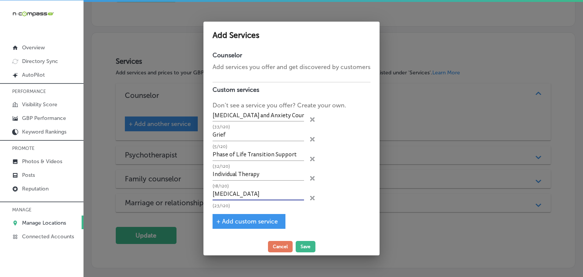
click at [253, 221] on span "+ Add custom service" at bounding box center [246, 221] width 61 height 7
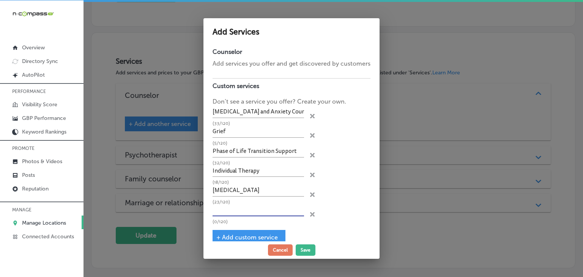
click at [259, 210] on input "text" at bounding box center [258, 211] width 91 height 12
paste input "Telehealth/Virtual Therapy Option"
type input "Telehealth/Virtual Therapy Option"
click at [302, 248] on button "Save" at bounding box center [306, 249] width 20 height 11
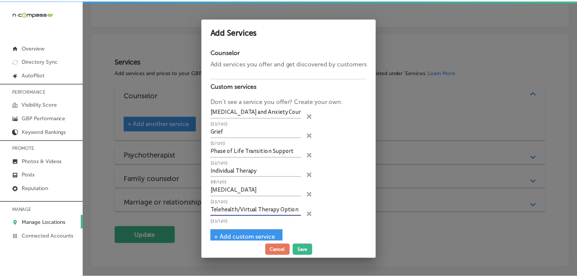
scroll to position [595, 0]
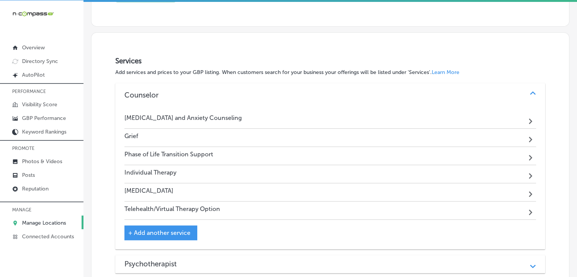
click at [148, 255] on div "Psychotherapist Path Created with Sketch." at bounding box center [330, 264] width 430 height 18
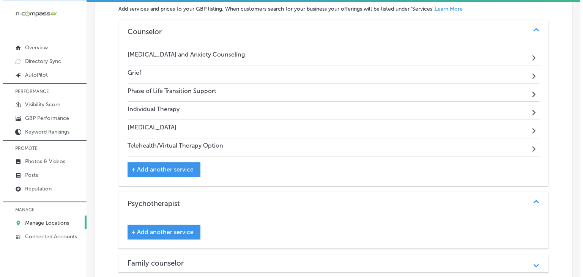
scroll to position [671, 0]
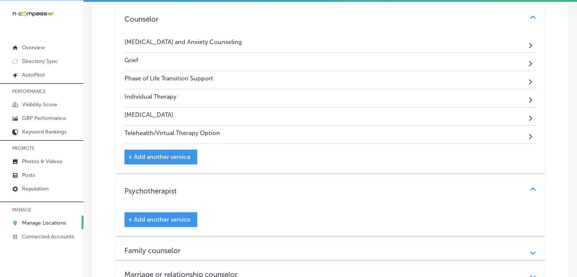
click at [172, 216] on span "+ Add another service" at bounding box center [159, 219] width 62 height 7
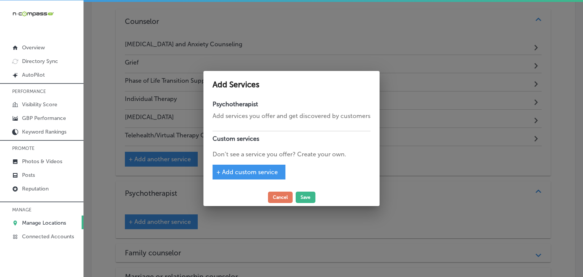
click at [244, 176] on span "+ Add custom service" at bounding box center [246, 171] width 61 height 7
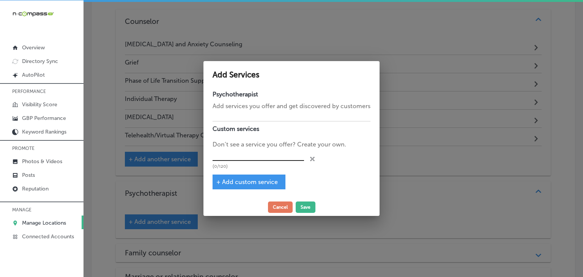
click at [248, 159] on input "text" at bounding box center [258, 155] width 91 height 12
paste input "Trauma-informed Therapy"
type input "Trauma-informed Therapy"
click at [239, 189] on div "+ Add custom service" at bounding box center [249, 182] width 73 height 15
click at [246, 179] on div "+ Add custom service" at bounding box center [249, 182] width 73 height 15
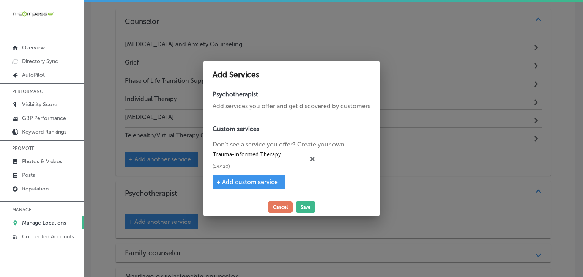
click at [252, 172] on div "Psychotherapist Add services you offer and get discovered by customers Custom s…" at bounding box center [291, 142] width 176 height 111
click at [252, 178] on div "+ Add custom service" at bounding box center [249, 182] width 73 height 15
drag, startPoint x: 253, startPoint y: 174, endPoint x: 249, endPoint y: 189, distance: 15.7
click at [253, 177] on div "Psychotherapist Add services you offer and get discovered by customers Custom s…" at bounding box center [291, 142] width 176 height 111
click at [249, 189] on div "+ Add custom service" at bounding box center [249, 182] width 73 height 15
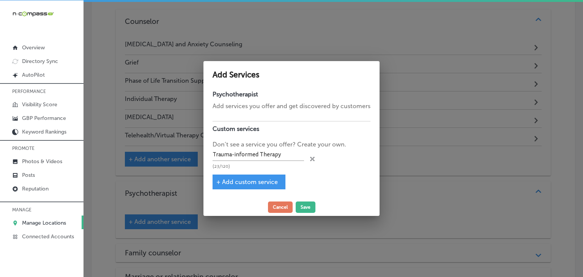
click at [249, 184] on span "+ Add custom service" at bounding box center [246, 181] width 61 height 7
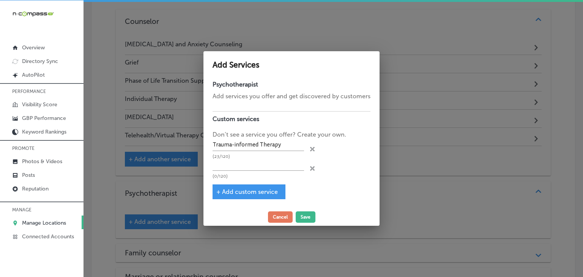
drag, startPoint x: 249, startPoint y: 167, endPoint x: 270, endPoint y: 128, distance: 44.7
click at [249, 167] on input "text" at bounding box center [258, 165] width 91 height 12
paste input "Trauma Recovery Therapy"
type input "Trauma Recovery Therapy"
drag, startPoint x: 271, startPoint y: 186, endPoint x: 270, endPoint y: 190, distance: 4.2
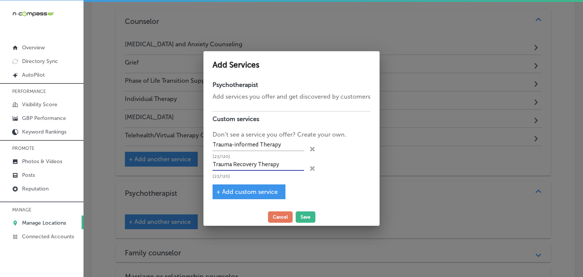
click at [271, 186] on div "+ Add custom service" at bounding box center [249, 191] width 73 height 15
click at [270, 193] on span "+ Add custom service" at bounding box center [246, 191] width 61 height 7
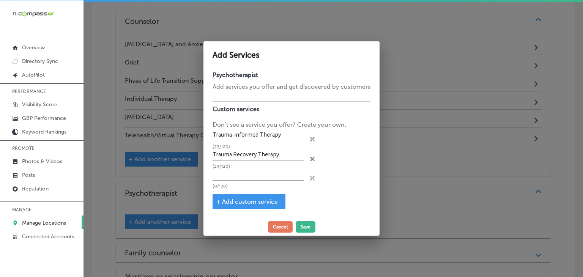
click at [270, 187] on p "(0/120)" at bounding box center [258, 186] width 91 height 5
click at [272, 178] on input "text" at bounding box center [258, 175] width 91 height 12
paste input "PTSD Therapy"
type input "PTSD Therapy"
click at [264, 205] on span "+ Add custom service" at bounding box center [246, 201] width 61 height 7
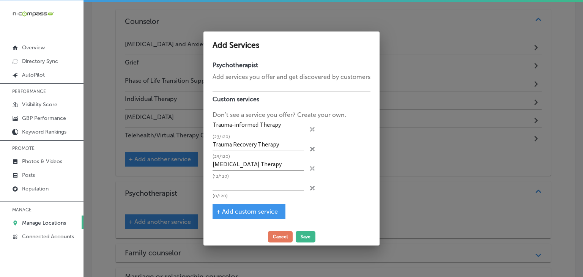
click at [264, 197] on p "(0/120)" at bounding box center [258, 196] width 91 height 5
click at [268, 186] on input "text" at bounding box center [258, 185] width 91 height 12
paste input "EMDR"
type input "EMDR"
click at [260, 212] on span "+ Add custom service" at bounding box center [246, 211] width 61 height 7
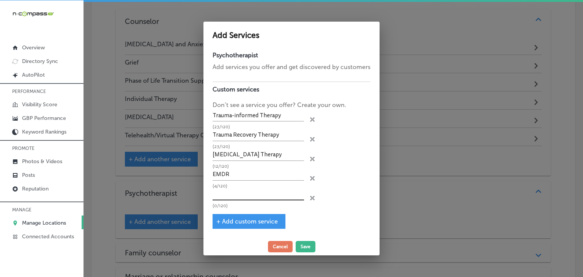
drag, startPoint x: 260, startPoint y: 211, endPoint x: 261, endPoint y: 192, distance: 19.4
click at [260, 197] on input "text" at bounding box center [258, 195] width 91 height 12
paste input "Depression and Anxiety Counseling"
type input "Depression and Anxiety Counseling"
click at [269, 219] on span "+ Add custom service" at bounding box center [246, 221] width 61 height 7
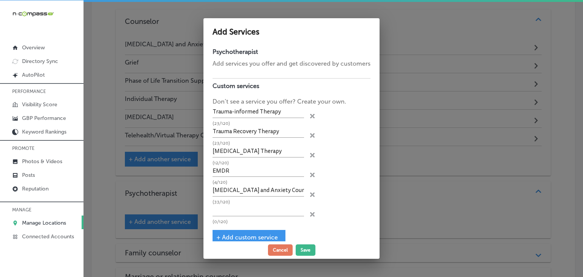
scroll to position [0, 0]
click at [249, 205] on input "text" at bounding box center [258, 211] width 91 height 12
paste input "Individual Therapy"
type input "Individual Therapy"
click at [229, 234] on span "+ Add custom service" at bounding box center [246, 237] width 61 height 7
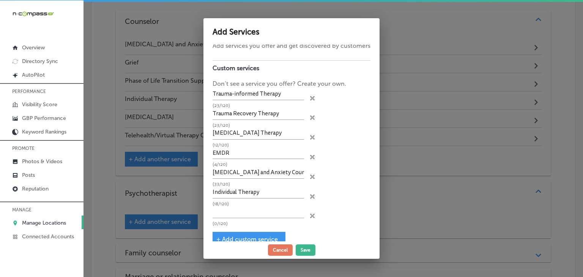
scroll to position [26, 0]
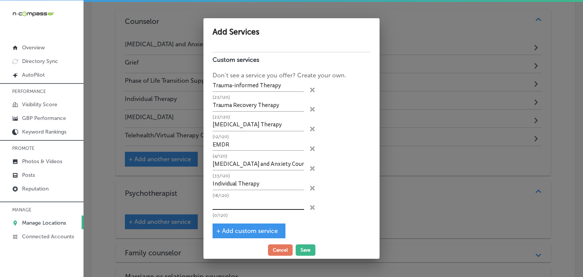
click at [258, 200] on input "text" at bounding box center [258, 204] width 91 height 12
paste input "Somatic Therapy"
type input "Somatic Therapy"
click at [261, 224] on div "+ Add custom service" at bounding box center [249, 231] width 73 height 15
click at [261, 231] on span "+ Add custom service" at bounding box center [246, 230] width 61 height 7
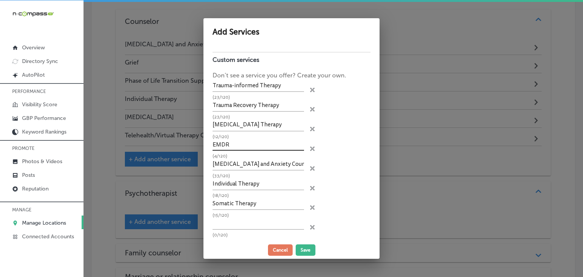
scroll to position [46, 0]
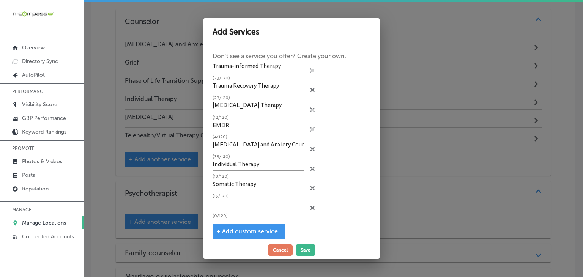
click at [263, 196] on div "Trauma-informed Therapy (23/120) close Created with Sketch. Trauma Recovery The…" at bounding box center [292, 139] width 158 height 157
click at [267, 199] on input "text" at bounding box center [258, 204] width 91 height 12
paste input "Mind"
type input "Mind"
click at [247, 228] on span "+ Add custom service" at bounding box center [246, 231] width 61 height 7
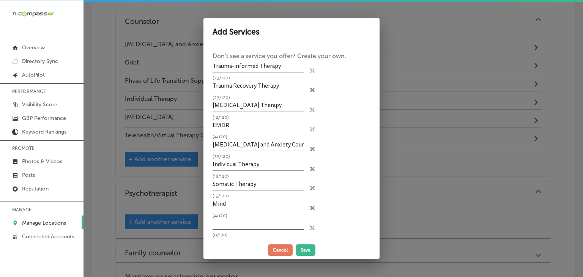
click at [249, 218] on input "text" at bounding box center [258, 224] width 91 height 12
paste input "Body and Soul Integrative Therapy"
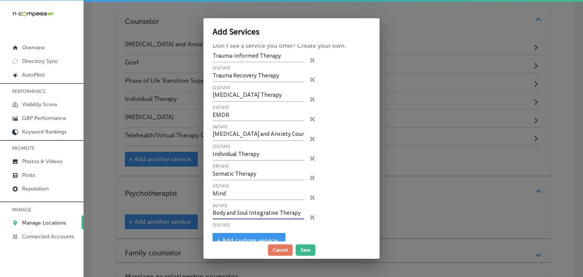
scroll to position [65, 0]
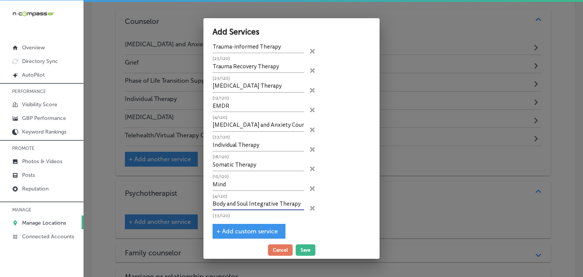
type input "Body and Soul Integrative Therapy"
click at [255, 230] on span "+ Add custom service" at bounding box center [246, 231] width 61 height 7
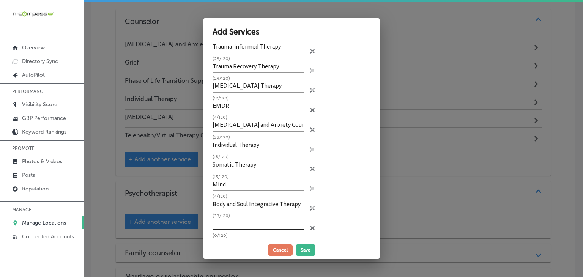
click at [258, 222] on input "text" at bounding box center [258, 224] width 91 height 12
paste input "Person-centered Therapy"
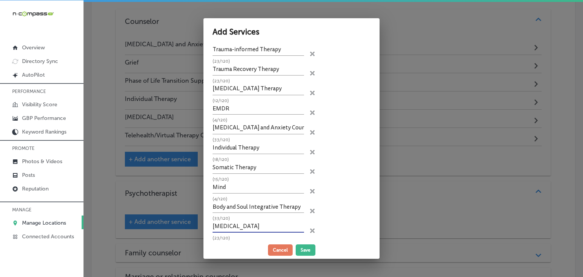
scroll to position [84, 0]
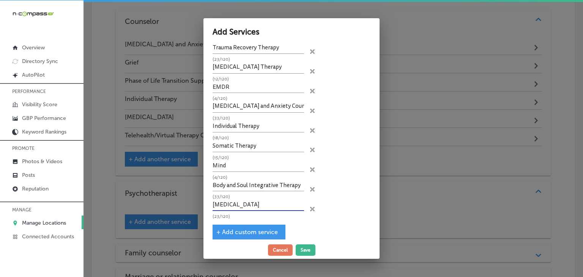
type input "Person-centered Therapy"
click at [244, 231] on span "+ Add custom service" at bounding box center [246, 231] width 61 height 7
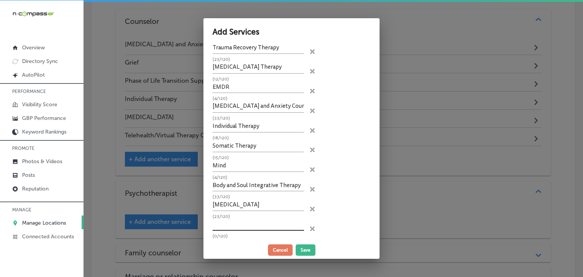
click at [252, 222] on input "text" at bounding box center [258, 225] width 91 height 12
paste input "Telehealth/Virtual Therapy Option"
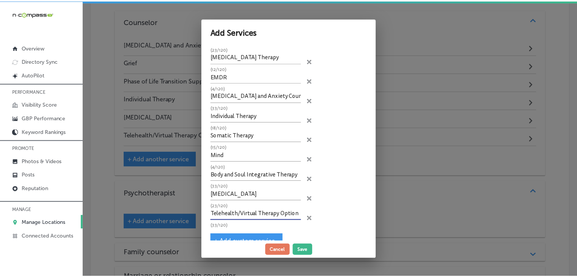
scroll to position [103, 0]
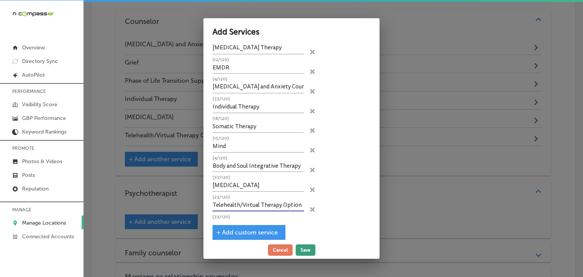
type input "Telehealth/Virtual Therapy Option"
click at [300, 252] on button "Save" at bounding box center [306, 249] width 20 height 11
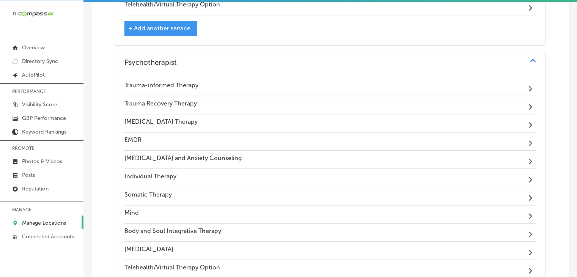
scroll to position [899, 0]
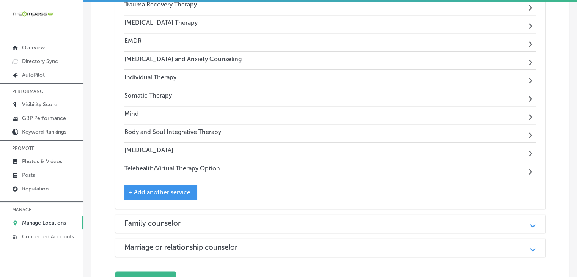
click at [161, 206] on div "Counselor Path Created with Sketch. Depression and Anxiety Counseling Path Crea…" at bounding box center [330, 18] width 430 height 477
click at [163, 214] on div "Family counselor Path Created with Sketch." at bounding box center [330, 223] width 430 height 18
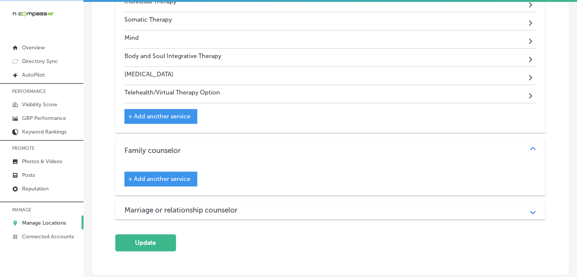
click at [178, 175] on span "+ Add another service" at bounding box center [159, 178] width 62 height 7
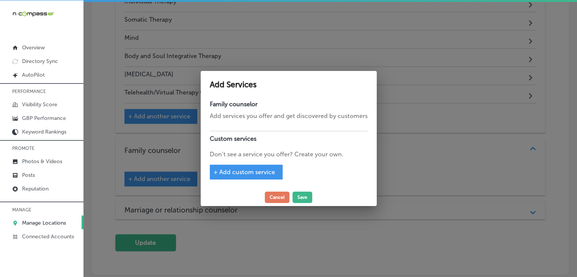
scroll to position [978, 0]
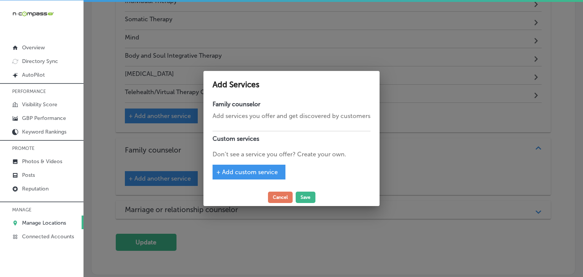
click at [243, 163] on div "Family counselor Add services you offer and get discovered by customers Custom …" at bounding box center [291, 143] width 176 height 92
click at [247, 183] on div "Family counselor Add services you offer and get discovered by customers Custom …" at bounding box center [291, 143] width 176 height 92
click at [249, 172] on span "+ Add custom service" at bounding box center [246, 171] width 61 height 7
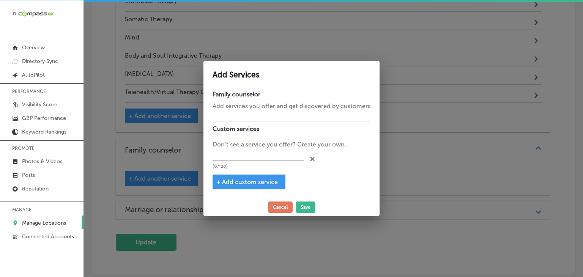
click at [245, 167] on p "(0/120)" at bounding box center [258, 166] width 91 height 5
drag, startPoint x: 247, startPoint y: 162, endPoint x: 245, endPoint y: 168, distance: 6.3
click at [247, 161] on input "text" at bounding box center [258, 155] width 91 height 12
paste input "Family Therapy"
type input "Family Therapy"
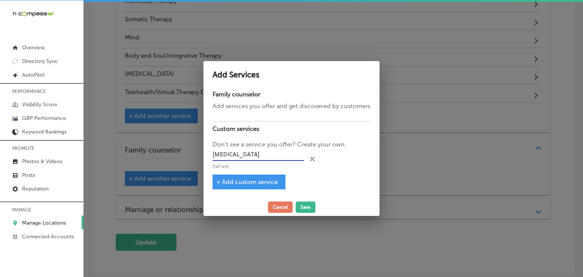
click at [238, 183] on span "+ Add custom service" at bounding box center [246, 181] width 61 height 7
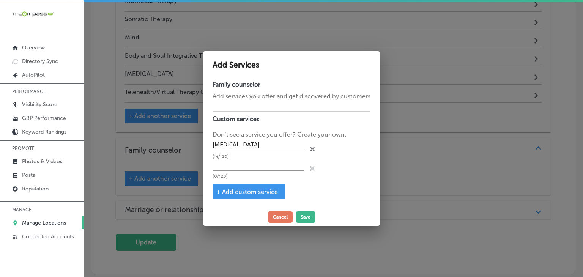
click at [247, 175] on div "(0/120)" at bounding box center [258, 169] width 91 height 20
click at [254, 164] on input "text" at bounding box center [258, 165] width 91 height 12
paste input "Relationship Counseling"
type input "Relationship Counseling"
click at [231, 195] on span "+ Add custom service" at bounding box center [246, 191] width 61 height 7
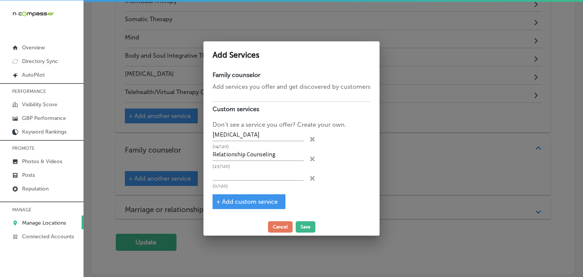
click at [253, 185] on p "(0/120)" at bounding box center [258, 186] width 91 height 5
drag, startPoint x: 260, startPoint y: 178, endPoint x: 362, endPoint y: 59, distance: 157.1
click at [260, 178] on input "text" at bounding box center [258, 175] width 91 height 12
paste input "Phase of Life Transition Support"
type input "Phase of Life Transition Support"
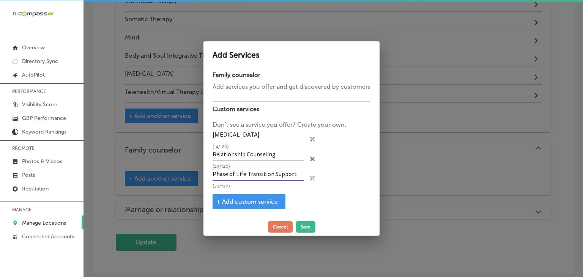
click at [281, 197] on div "+ Add custom service" at bounding box center [249, 201] width 73 height 15
click at [274, 205] on span "+ Add custom service" at bounding box center [246, 201] width 61 height 7
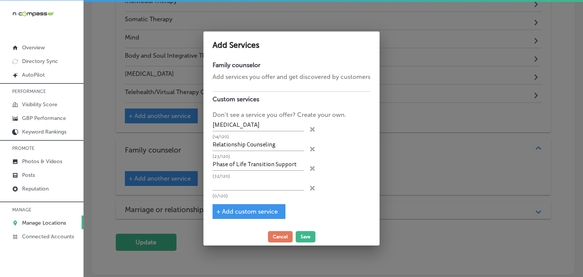
click at [272, 202] on div "Family counselor Add services you offer and get discovered by customers Custom …" at bounding box center [291, 143] width 176 height 170
click at [278, 181] on input "text" at bounding box center [258, 185] width 91 height 12
paste input "Telehealth/Virtual Therapy Option"
type input "Telehealth/Virtual Therapy Option"
click at [239, 213] on span "+ Add custom service" at bounding box center [246, 211] width 61 height 7
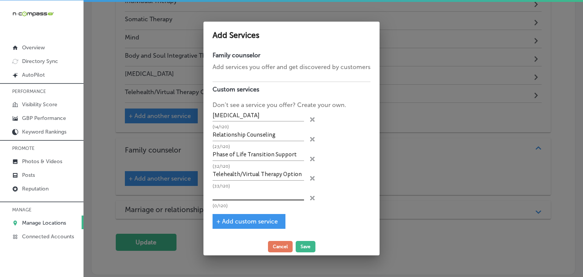
drag, startPoint x: 246, startPoint y: 200, endPoint x: 373, endPoint y: 38, distance: 205.7
click at [246, 200] on input "text" at bounding box center [258, 195] width 91 height 12
paste input "Individualized Service Plans"
type input "Individualized Service Plans"
click at [302, 242] on button "Save" at bounding box center [306, 246] width 20 height 11
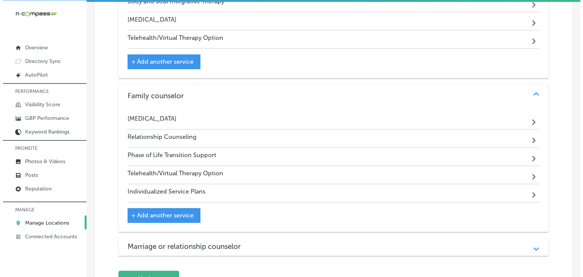
scroll to position [1113, 0]
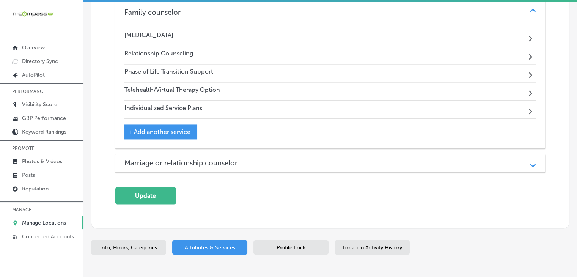
click at [205, 159] on h3 "Marriage or relationship counselor" at bounding box center [186, 163] width 125 height 9
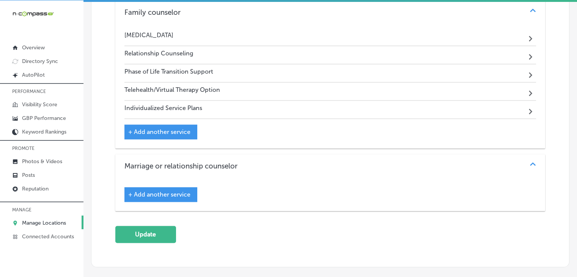
click at [192, 187] on div "+ Add another service" at bounding box center [160, 194] width 73 height 15
click at [191, 187] on div "+ Add another service" at bounding box center [160, 194] width 73 height 15
click at [182, 191] on span "+ Add another service" at bounding box center [159, 194] width 62 height 7
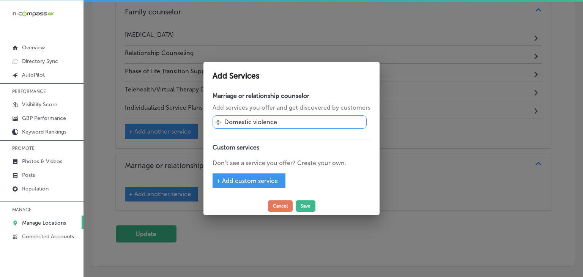
click at [255, 173] on div "Marriage or relationship counselor Add services you offer and get discovered by…" at bounding box center [291, 142] width 176 height 109
click at [254, 178] on div "+ Add custom service" at bounding box center [249, 180] width 73 height 15
click at [251, 184] on span "+ Add custom service" at bounding box center [246, 180] width 61 height 7
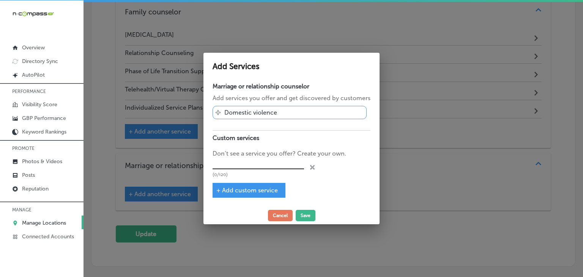
click at [259, 165] on input "text" at bounding box center [258, 164] width 91 height 12
paste input "Relationship Counseling"
type input "Relationship Counseling"
click at [224, 196] on div "+ Add custom service" at bounding box center [249, 190] width 73 height 15
click at [238, 188] on div "+ Add custom service" at bounding box center [249, 190] width 73 height 15
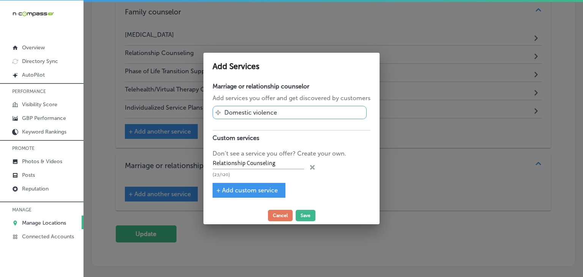
click at [246, 191] on span "+ Add custom service" at bounding box center [246, 190] width 61 height 7
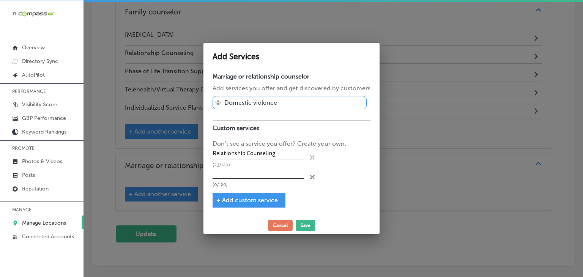
click at [255, 179] on input "text" at bounding box center [258, 174] width 91 height 12
paste input "Couples Therapy"
type input "Couples Therapy"
click at [253, 199] on span "+ Add custom service" at bounding box center [246, 200] width 61 height 7
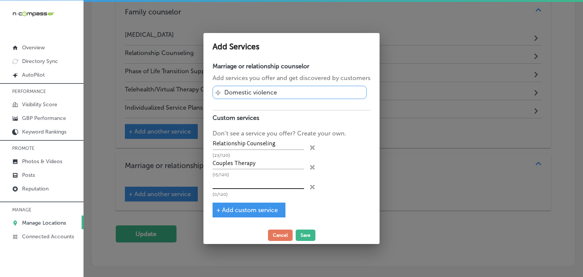
click at [257, 187] on input "text" at bounding box center [258, 183] width 91 height 12
paste input "Premarital Therapy"
type input "Premarital Therapy"
click at [242, 219] on div "Marriage or relationship counselor Add services you offer and get discovered by…" at bounding box center [291, 143] width 176 height 168
click at [247, 207] on div "+ Add custom service" at bounding box center [249, 210] width 73 height 15
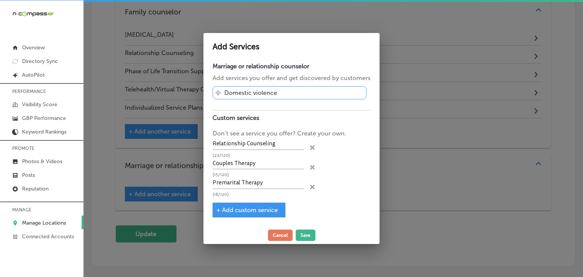
click at [253, 207] on span "+ Add custom service" at bounding box center [246, 209] width 61 height 7
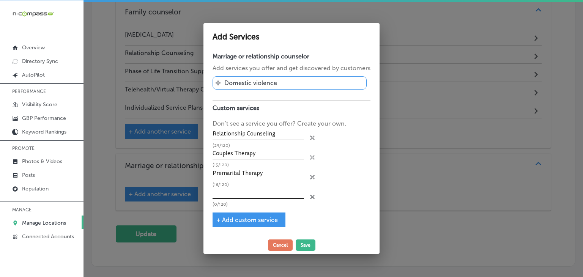
click at [258, 191] on input "text" at bounding box center [258, 193] width 91 height 12
paste input "Co-dependency and Boundary Struggles"
type input "Co-dependency and Boundary Struggles"
click at [256, 220] on span "+ Add custom service" at bounding box center [246, 219] width 61 height 7
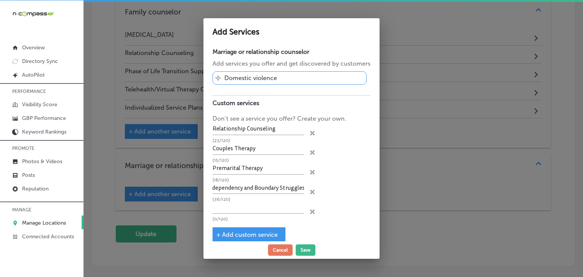
scroll to position [0, 0]
click at [265, 200] on p "(36/120)" at bounding box center [258, 199] width 91 height 5
click at [271, 203] on input "text" at bounding box center [258, 208] width 91 height 12
paste input "Telehealth/Virtual Therapy Option"
type input "Telehealth/Virtual Therapy Option"
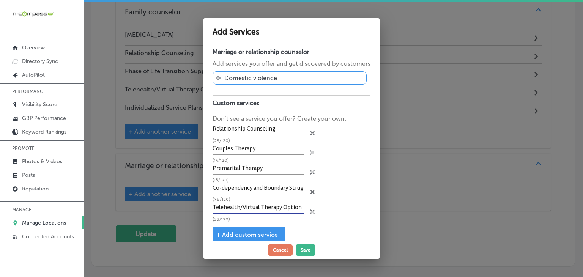
click at [245, 233] on span "+ Add custom service" at bounding box center [246, 234] width 61 height 7
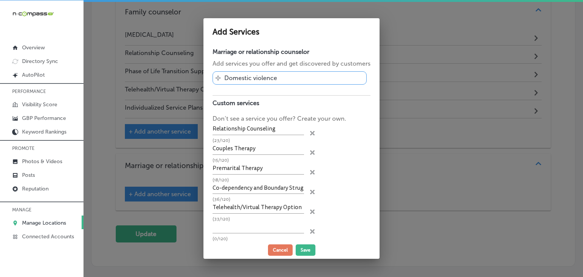
click at [260, 218] on p "(33/120)" at bounding box center [258, 219] width 91 height 5
click at [260, 228] on input "text" at bounding box center [258, 228] width 91 height 12
paste input "Individual Therapy"
type input "Individual Therapy"
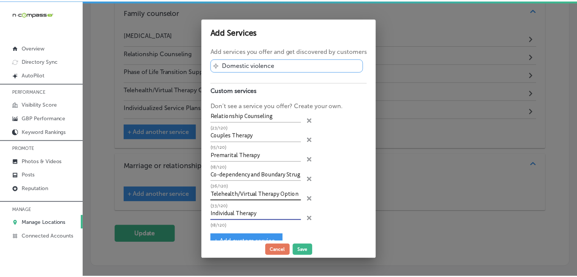
scroll to position [24, 0]
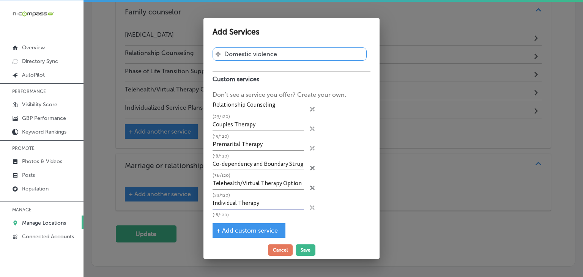
click at [304, 251] on button "Save" at bounding box center [306, 249] width 20 height 11
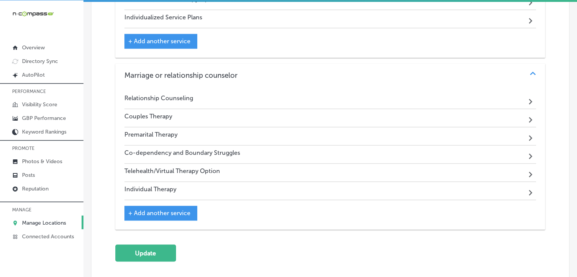
scroll to position [1261, 0]
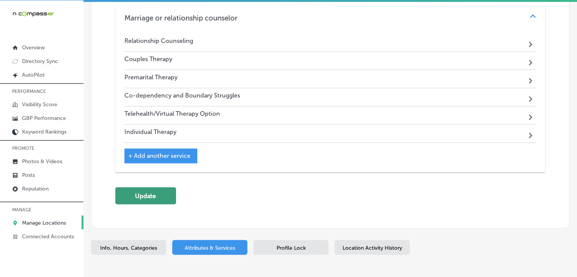
click at [137, 187] on button "Update" at bounding box center [145, 195] width 61 height 17
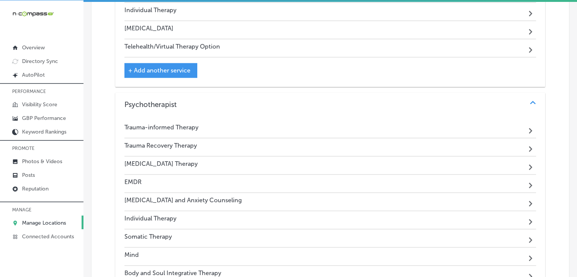
scroll to position [671, 0]
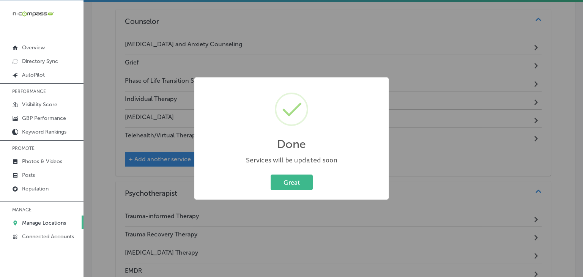
click at [369, 9] on div "Done × Services will be updated soon Great Cancel" at bounding box center [291, 138] width 583 height 277
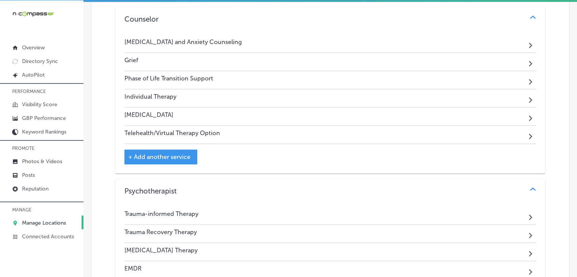
click at [31, 175] on div "PERFORMANCE Visibility Score GBP Performance Keyword Rankings PROMOTE Photos & …" at bounding box center [41, 163] width 83 height 160
click at [31, 176] on p "Posts" at bounding box center [28, 175] width 13 height 6
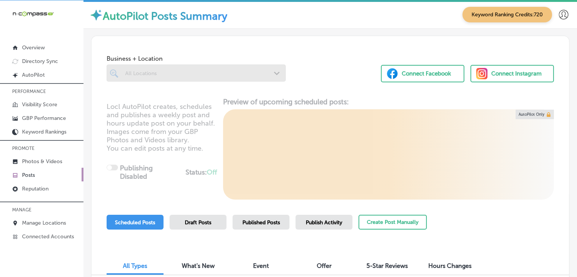
click at [29, 177] on p "Posts" at bounding box center [28, 175] width 13 height 6
